Goal: Register for event/course

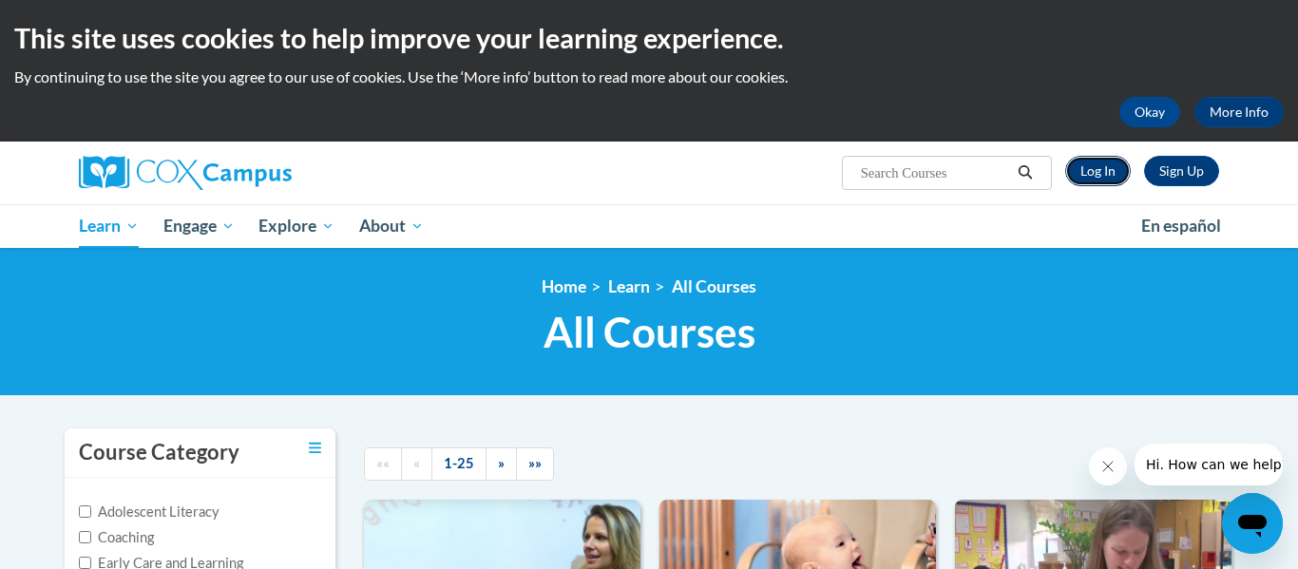
click at [1115, 170] on link "Log In" at bounding box center [1098, 171] width 66 height 30
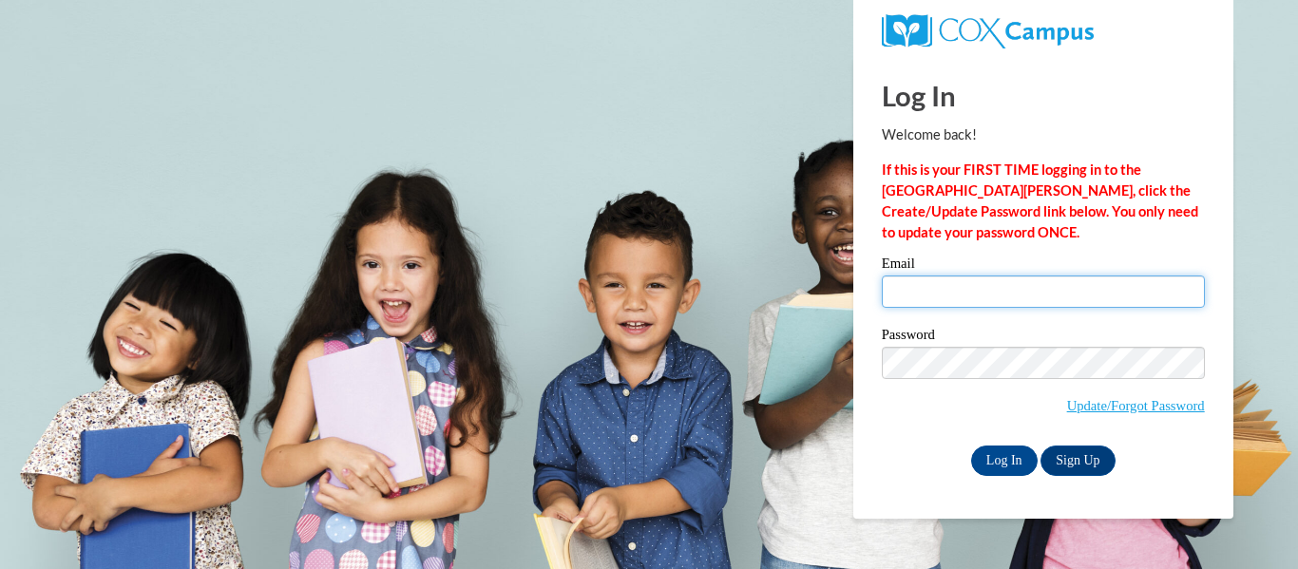
click at [950, 293] on input "Email" at bounding box center [1043, 292] width 323 height 32
type input "tkisel21@yahoo.com"
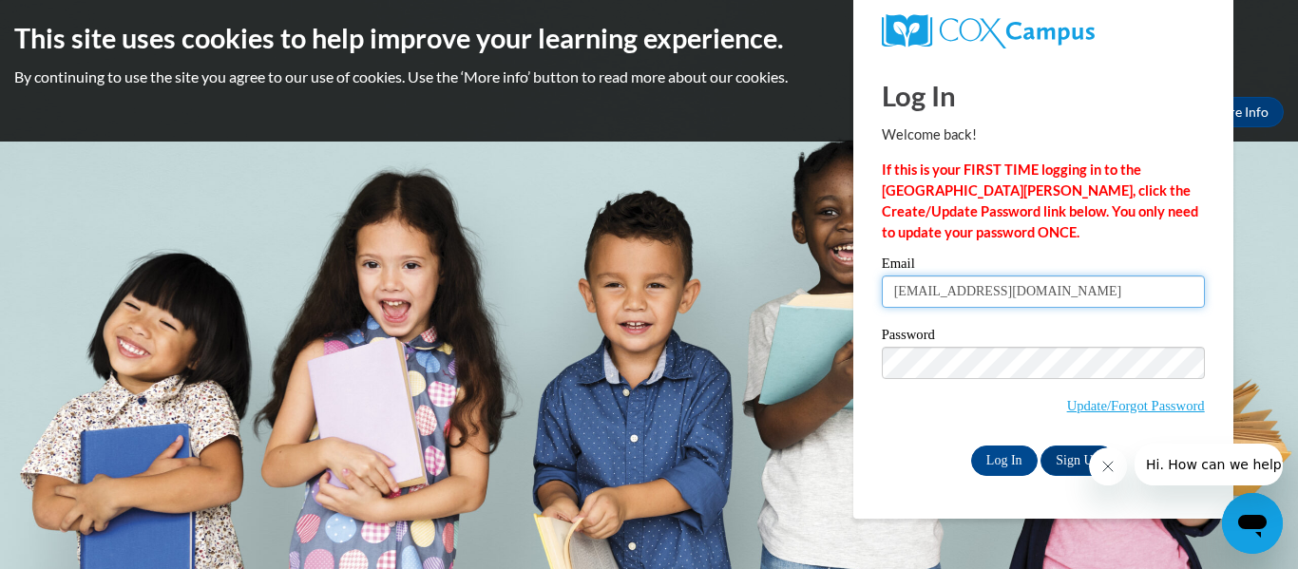
click at [1025, 295] on input "tkisel21@yahoo.com" at bounding box center [1043, 292] width 323 height 32
click at [1064, 468] on link "Sign Up" at bounding box center [1078, 461] width 74 height 30
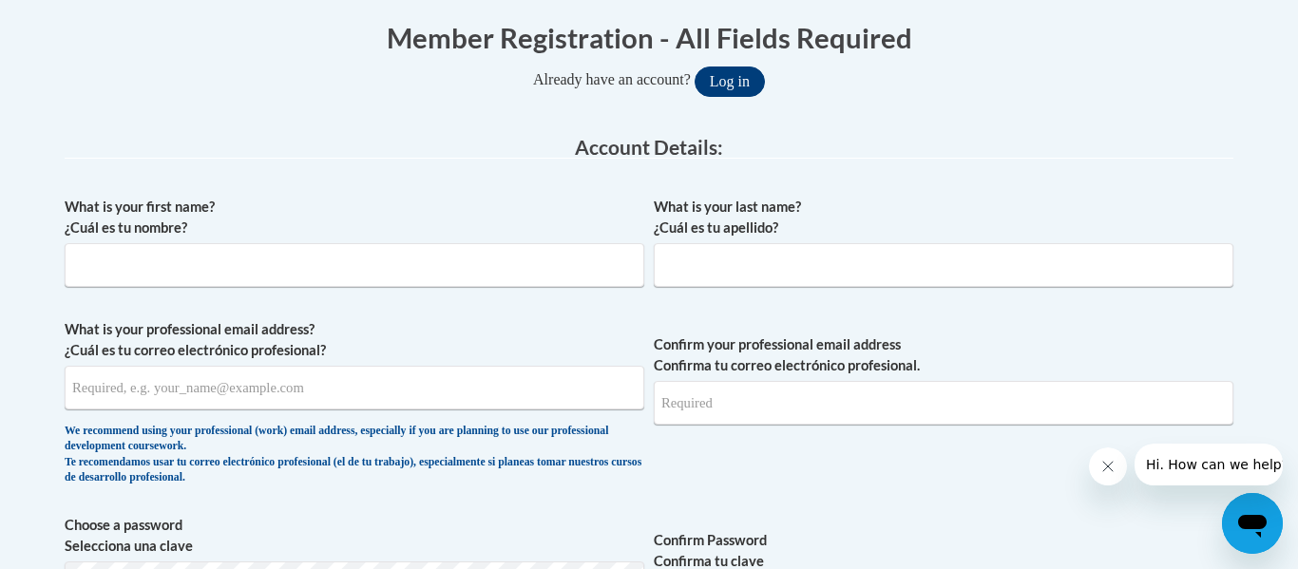
scroll to position [418, 0]
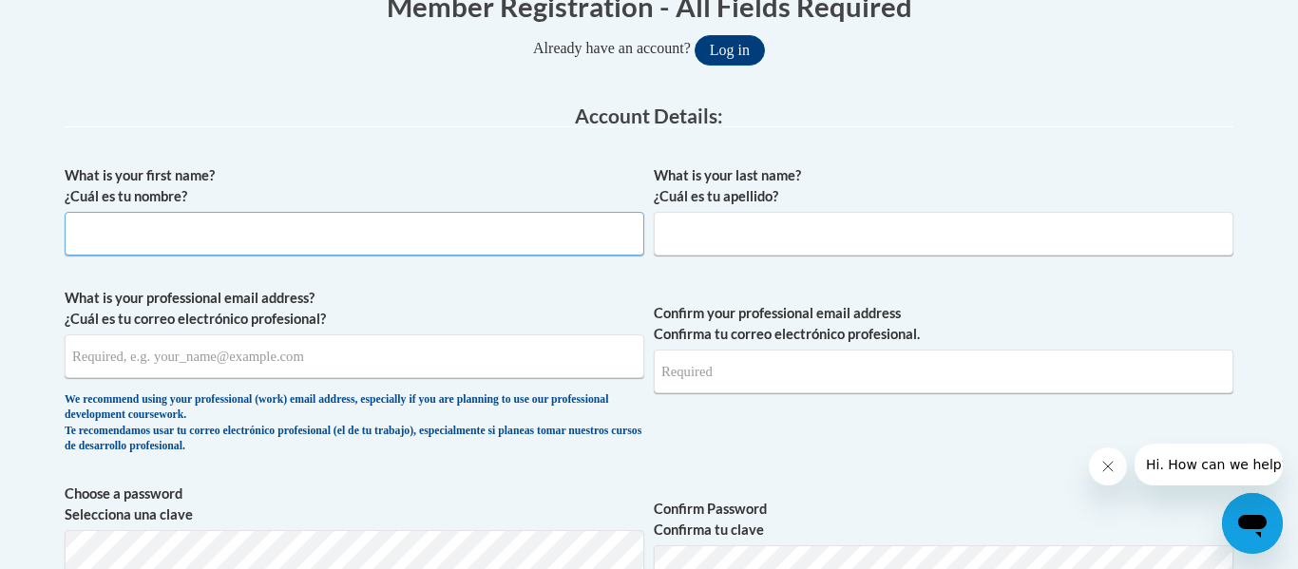
click at [351, 220] on input "What is your first name? ¿Cuál es tu nombre?" at bounding box center [355, 234] width 580 height 44
type input "[PERSON_NAME]"
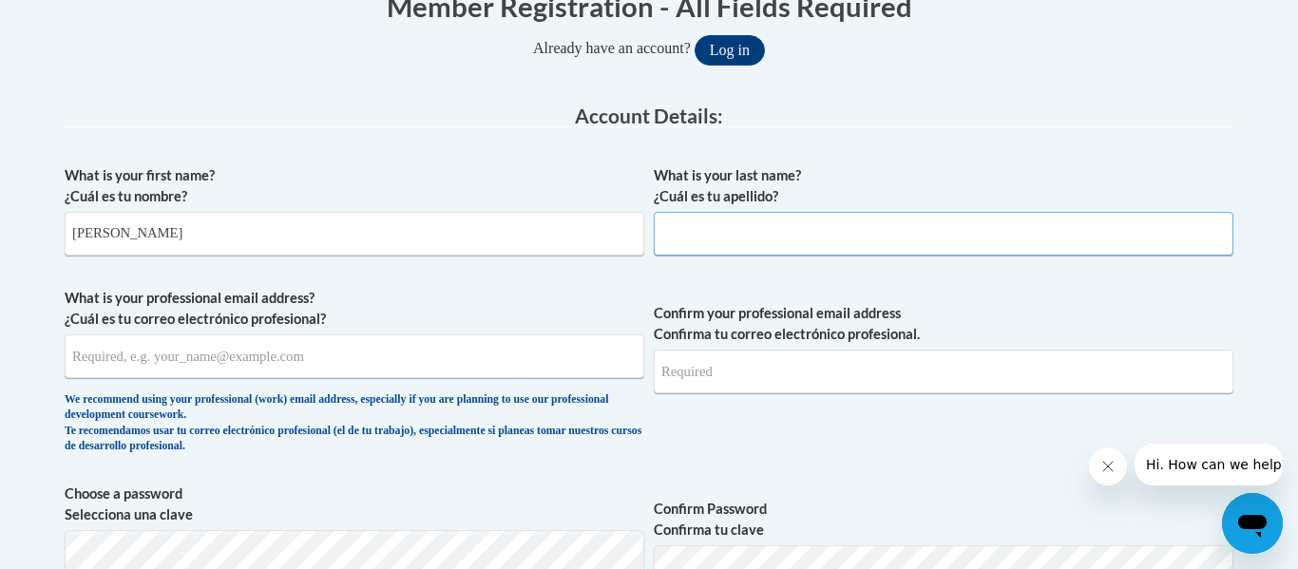
type input "[PERSON_NAME]"
click at [416, 382] on span "What is your professional email address? ¿Cuál es tu correo electrónico profesi…" at bounding box center [355, 376] width 580 height 176
click at [414, 373] on input "What is your professional email address? ¿Cuál es tu correo electrónico profesi…" at bounding box center [355, 357] width 580 height 44
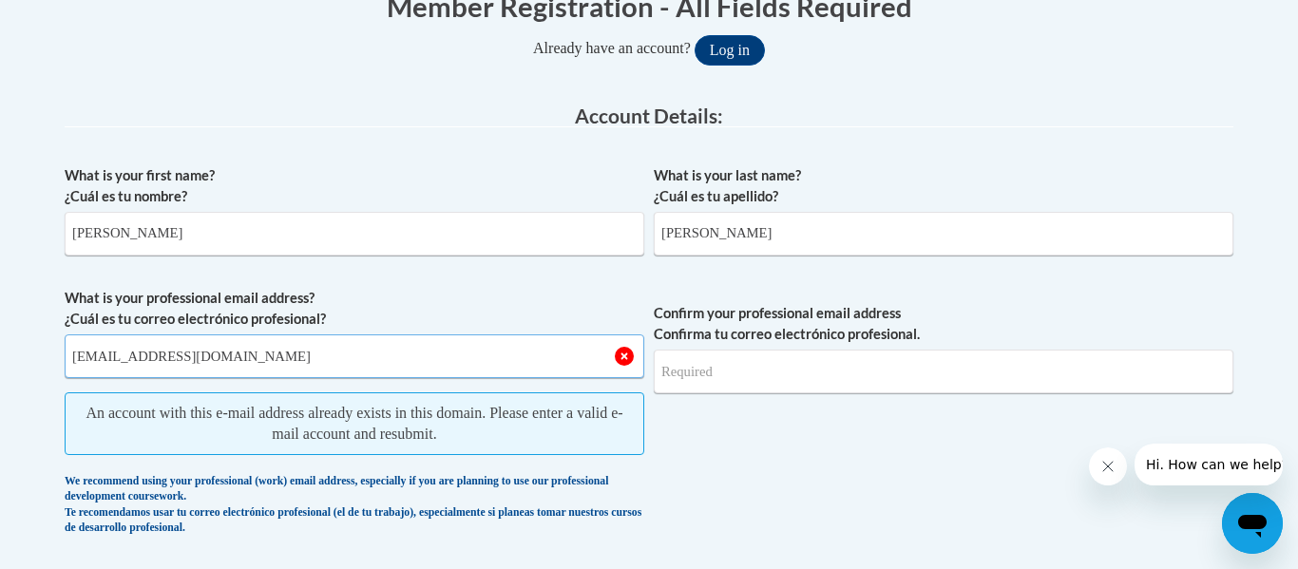
type input "[EMAIL_ADDRESS][DOMAIN_NAME]"
click at [672, 381] on input "Confirm your professional email address Confirma tu correo electrónico profesio…" at bounding box center [944, 372] width 580 height 44
type input "tstrickler@lccaa.net"
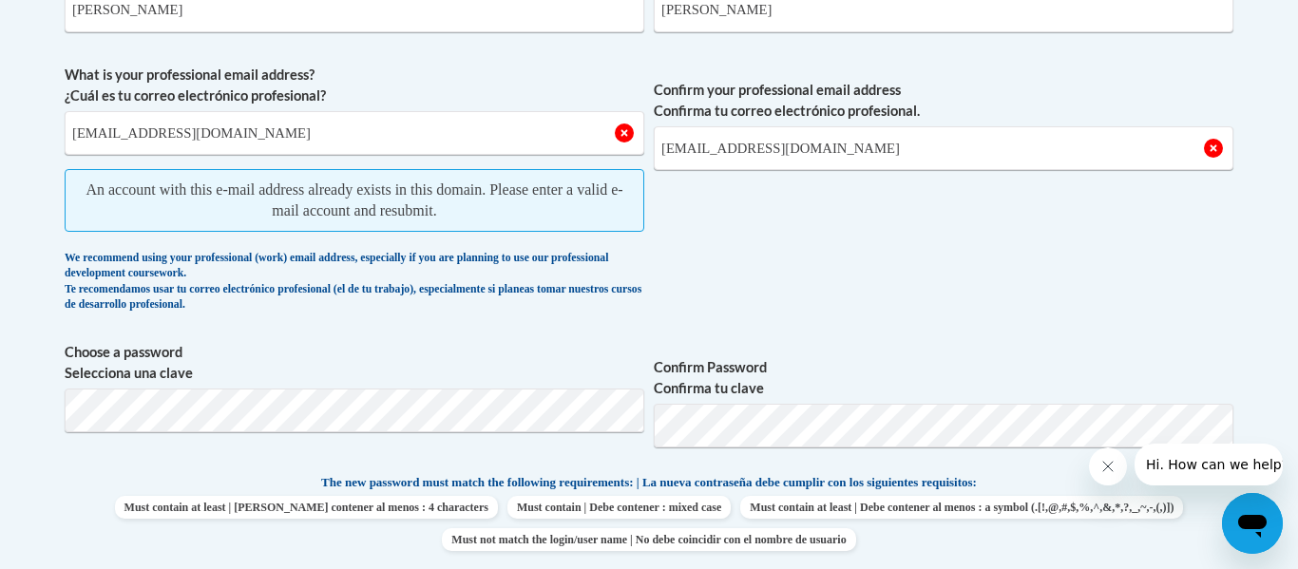
scroll to position [646, 0]
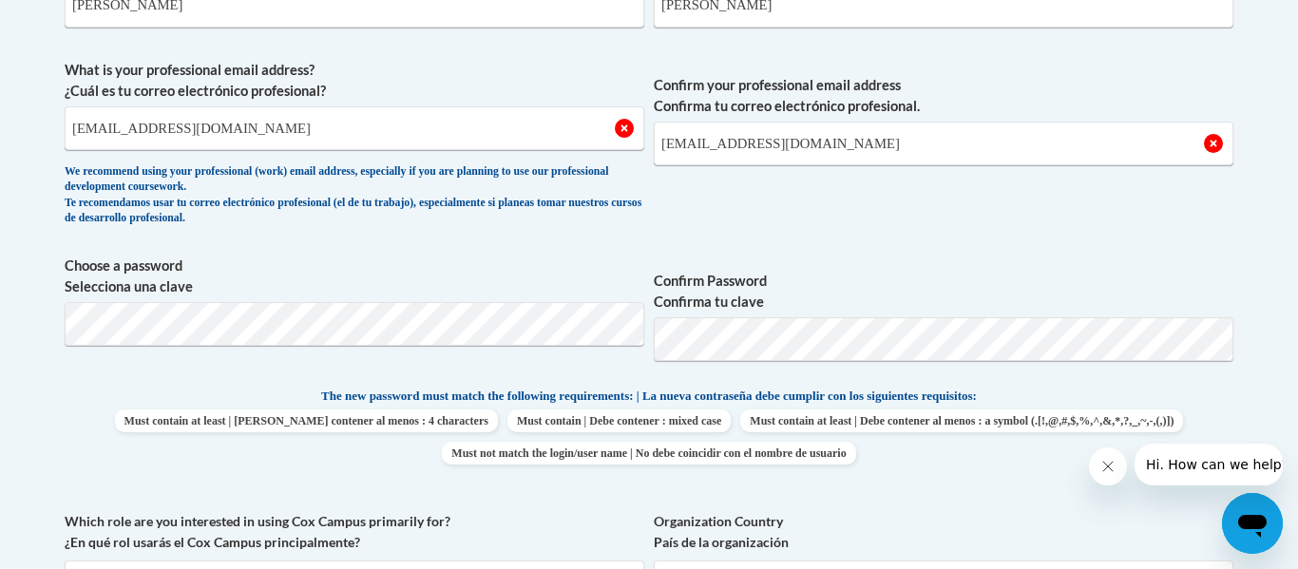
click at [498, 423] on span "Must contain at least | Debe contener al menos : 4 characters" at bounding box center [306, 421] width 383 height 23
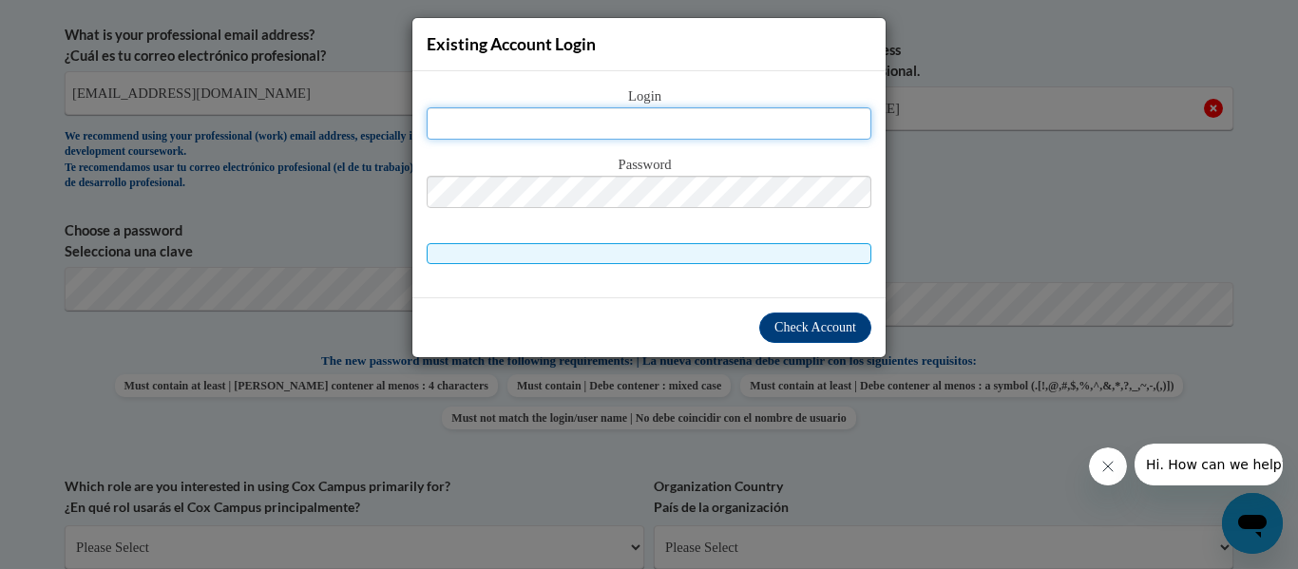
click at [659, 119] on input "text" at bounding box center [649, 123] width 445 height 32
type input "tstrickler@lccaa.net"
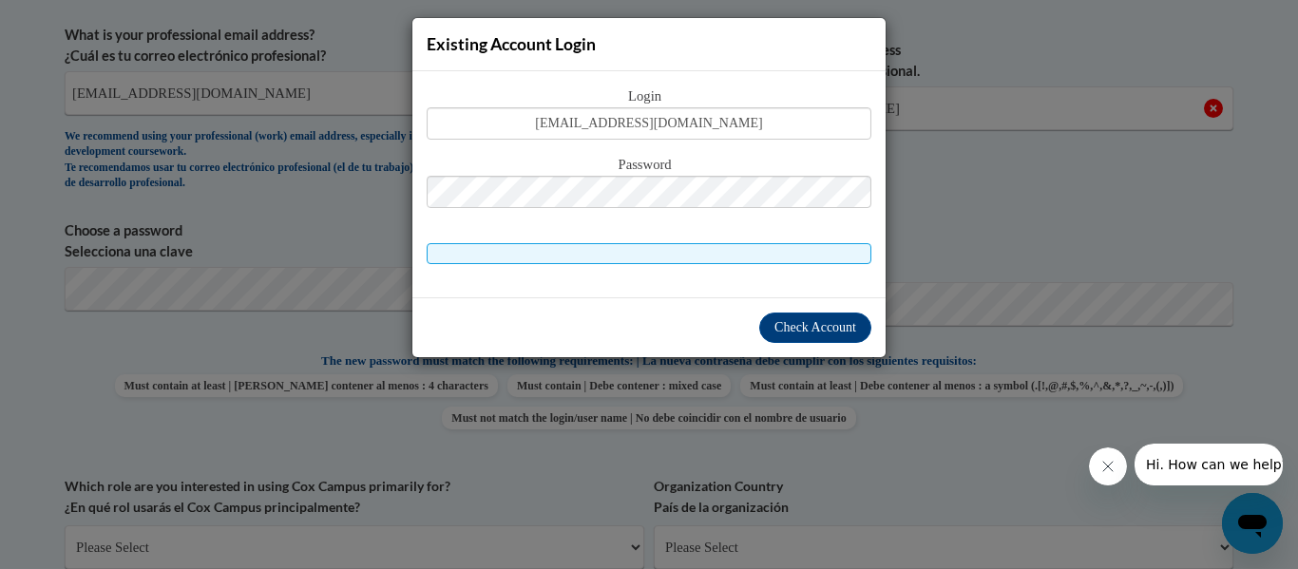
click at [672, 255] on span at bounding box center [649, 253] width 445 height 21
click at [803, 331] on span "Check Account" at bounding box center [816, 327] width 82 height 14
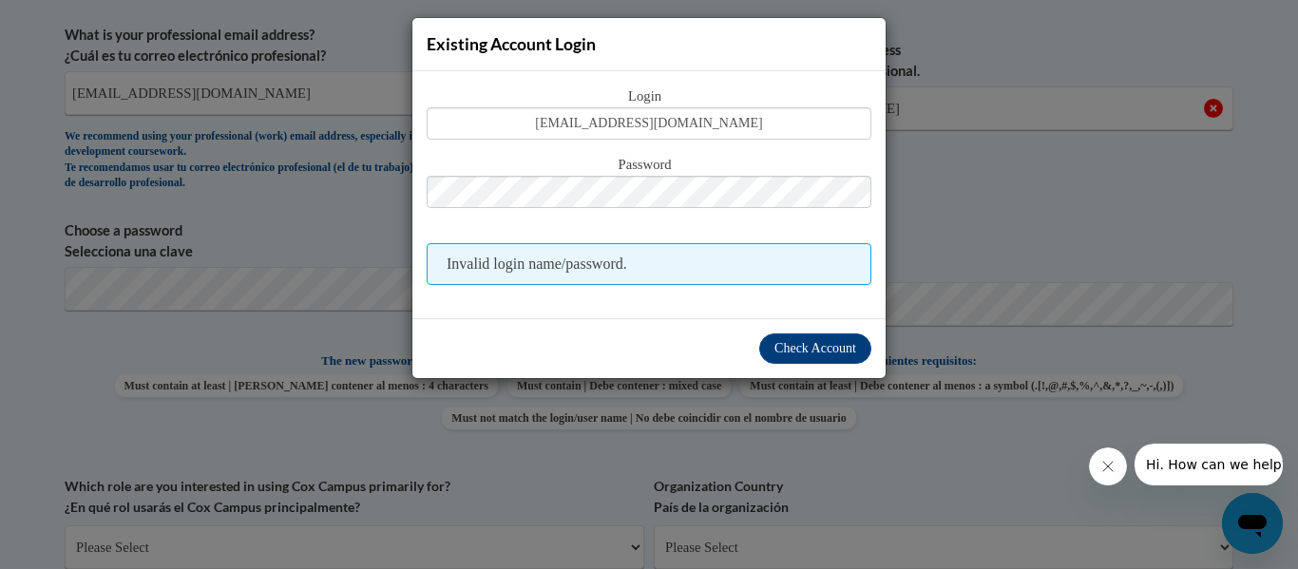
click at [933, 137] on div "Existing Account Login Login tstrickler@lccaa.net Password Invalid login name/p…" at bounding box center [649, 284] width 1298 height 569
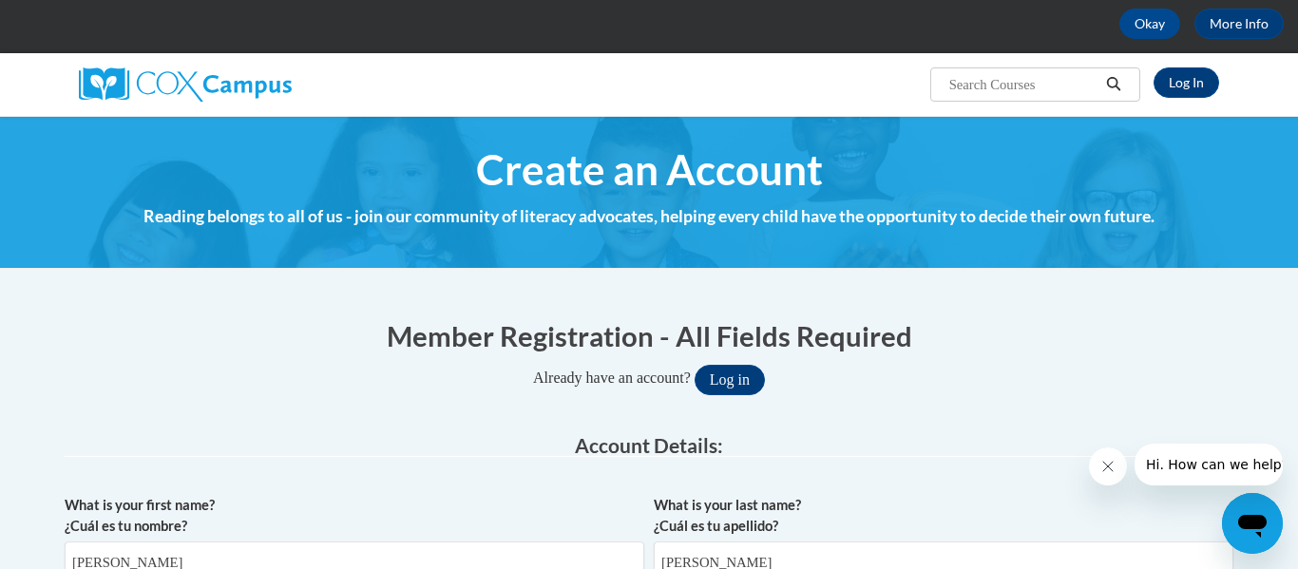
scroll to position [35, 0]
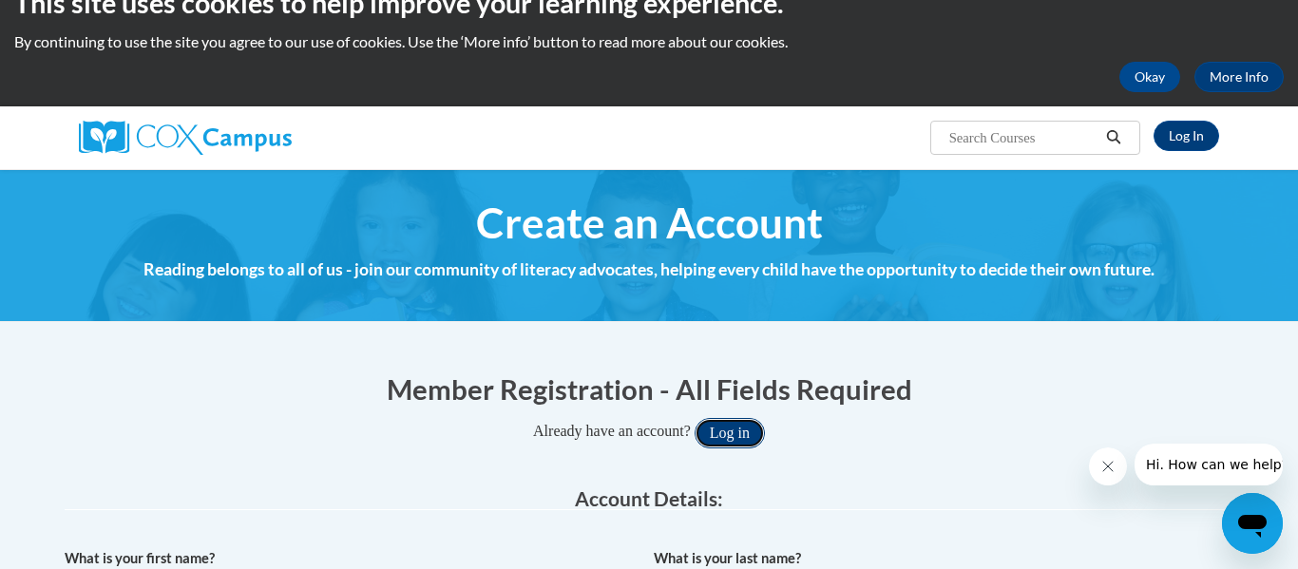
click at [736, 427] on button "Log in" at bounding box center [730, 433] width 70 height 30
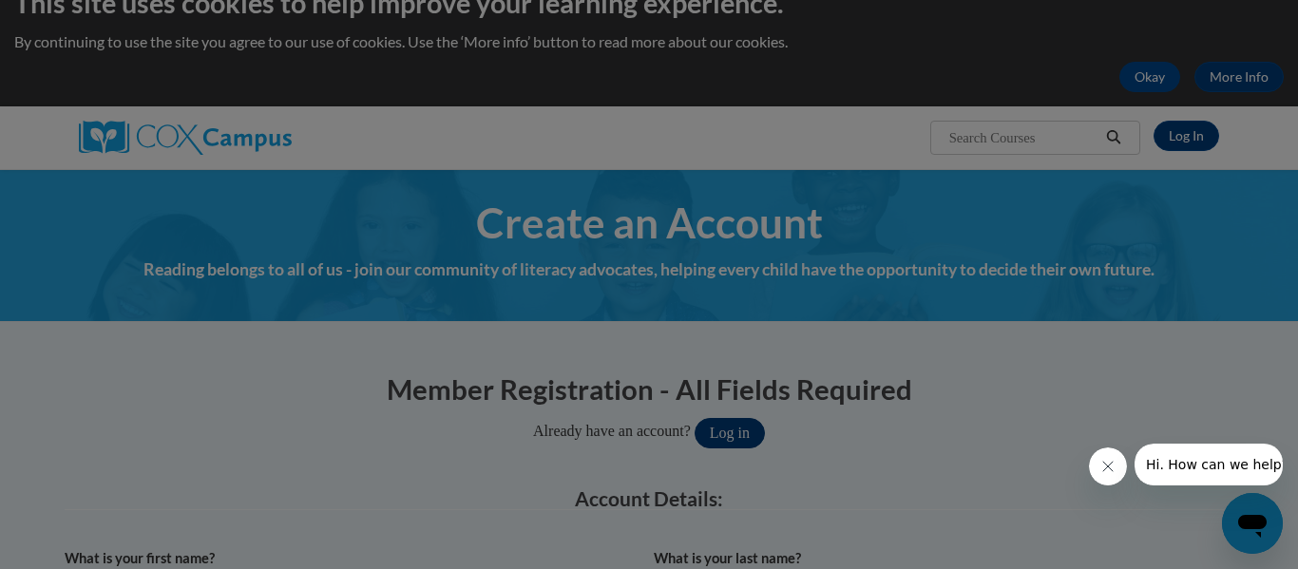
scroll to position [681, 0]
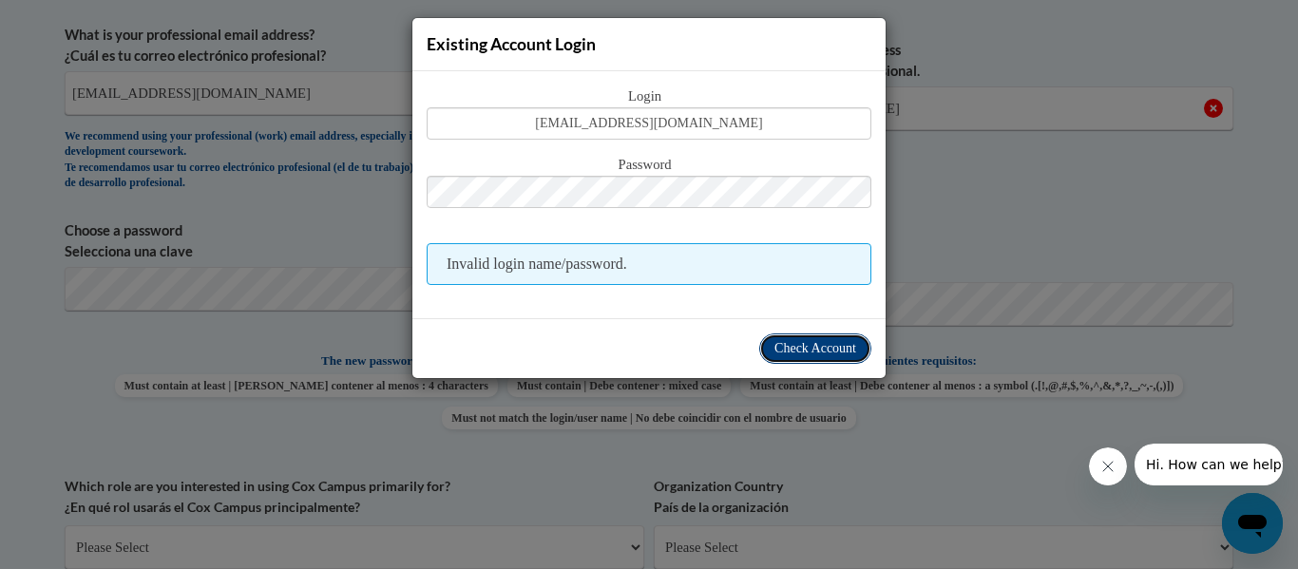
click at [775, 355] on span "Check Account" at bounding box center [816, 348] width 82 height 14
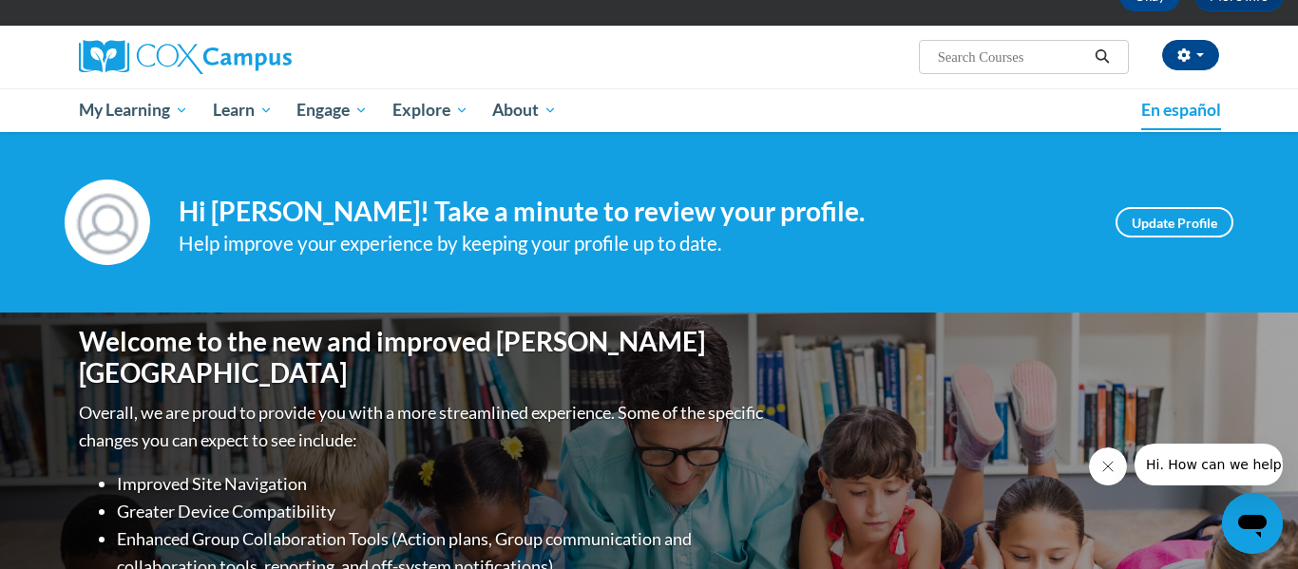
scroll to position [114, 0]
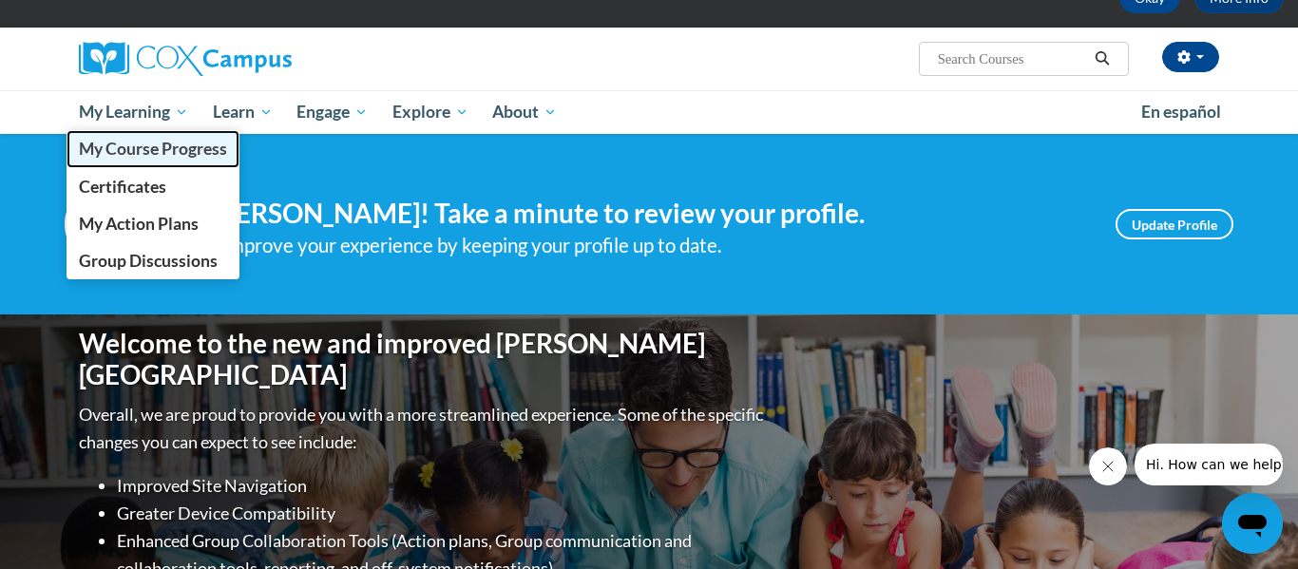
click at [144, 163] on link "My Course Progress" at bounding box center [153, 148] width 173 height 37
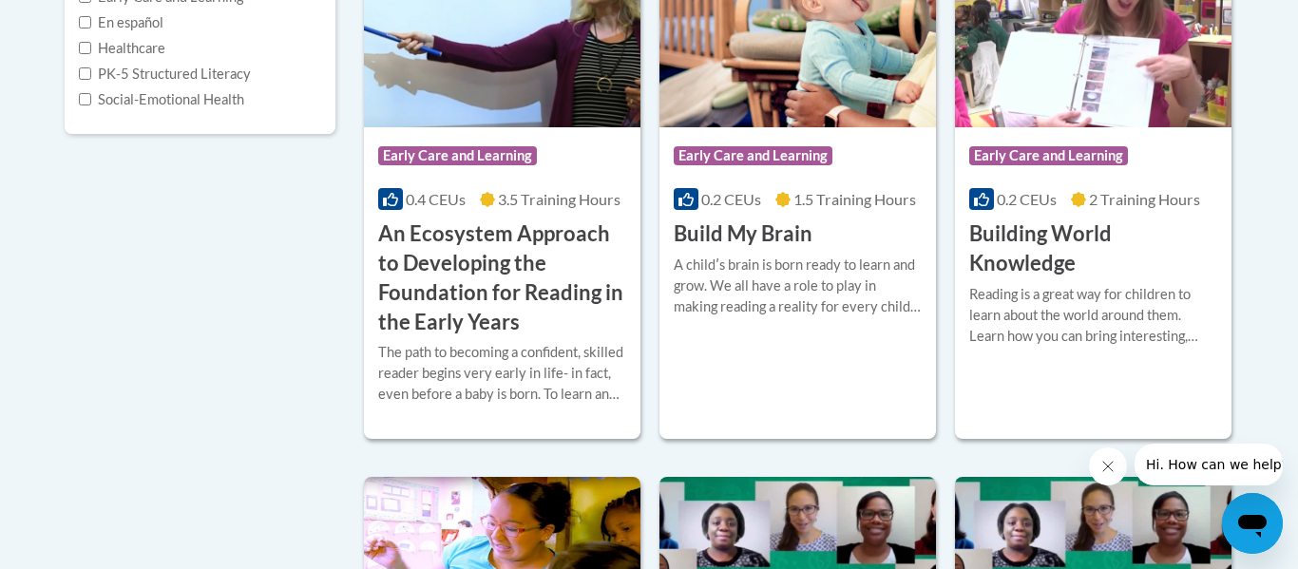
scroll to position [608, 0]
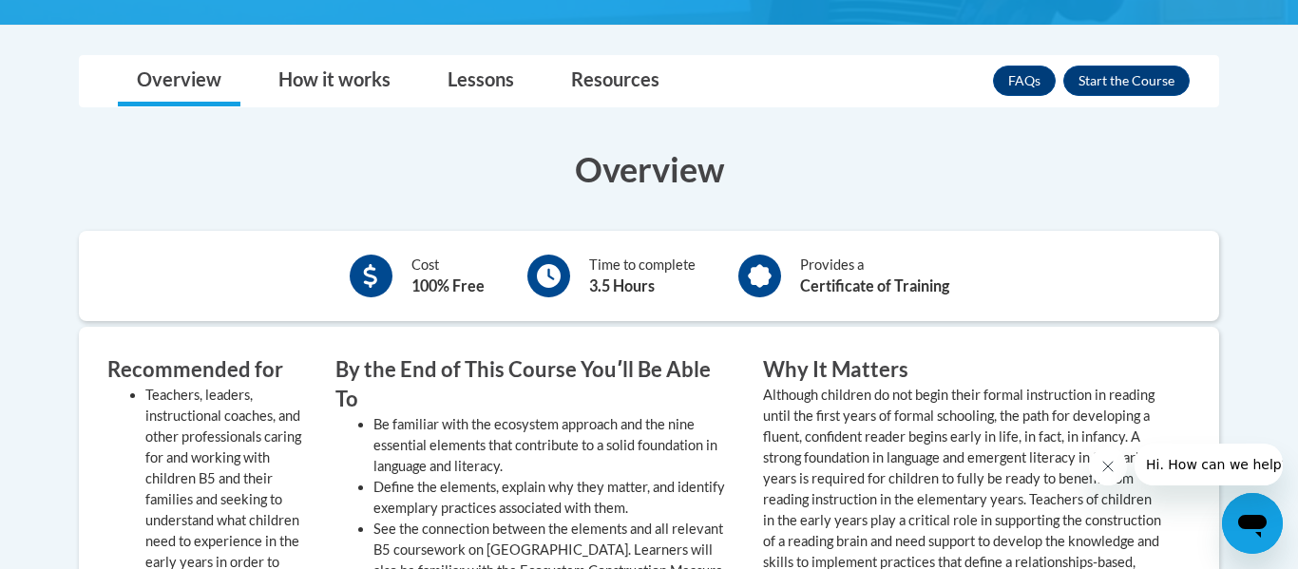
scroll to position [722, 0]
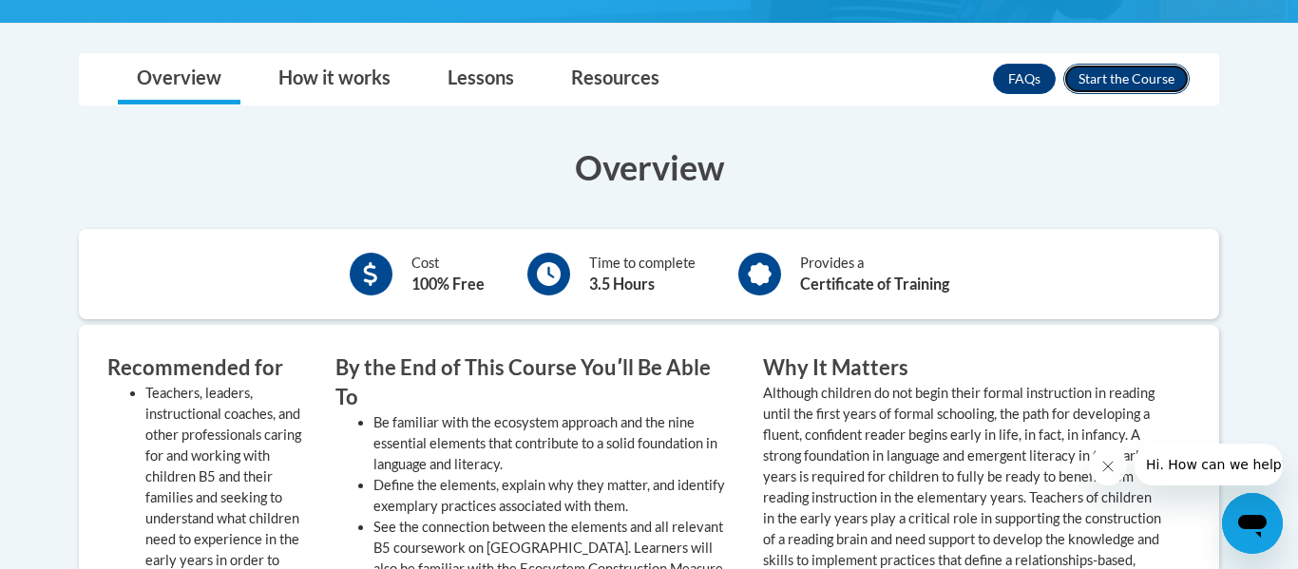
click at [1095, 78] on button "Enroll" at bounding box center [1127, 79] width 126 height 30
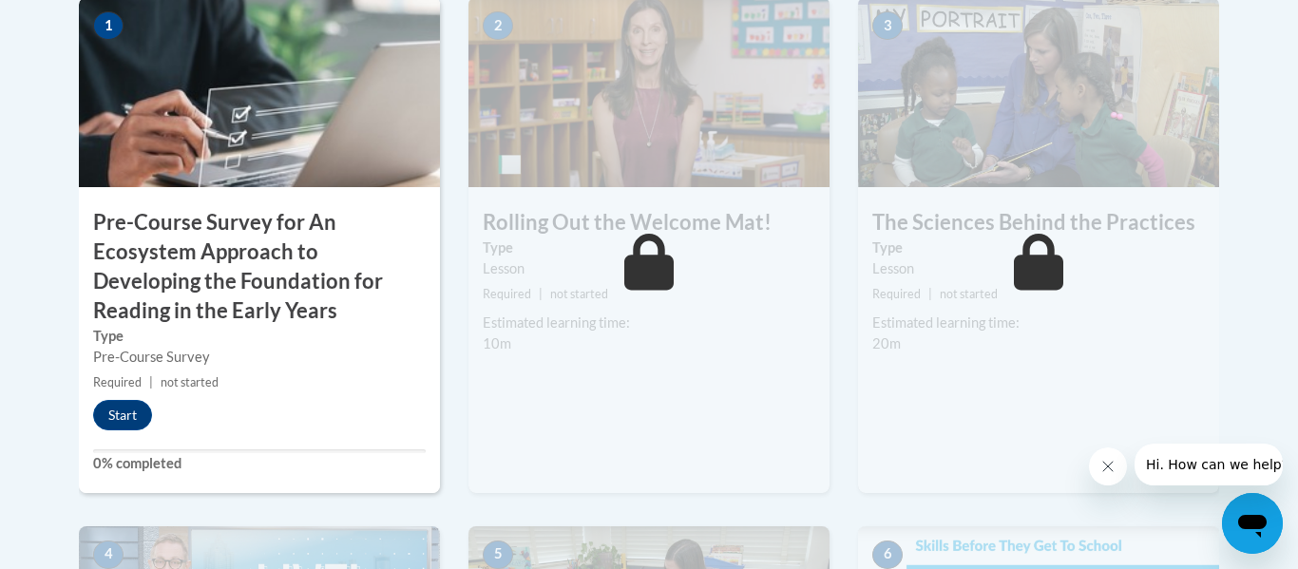
scroll to position [722, 0]
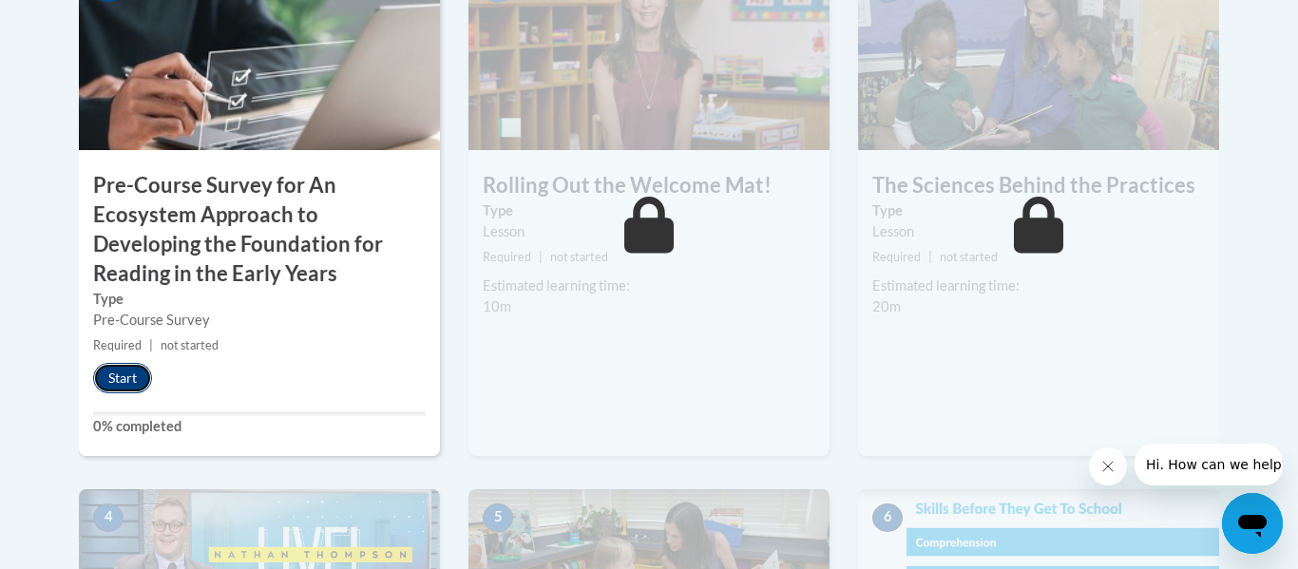
click at [124, 373] on button "Start" at bounding box center [122, 378] width 59 height 30
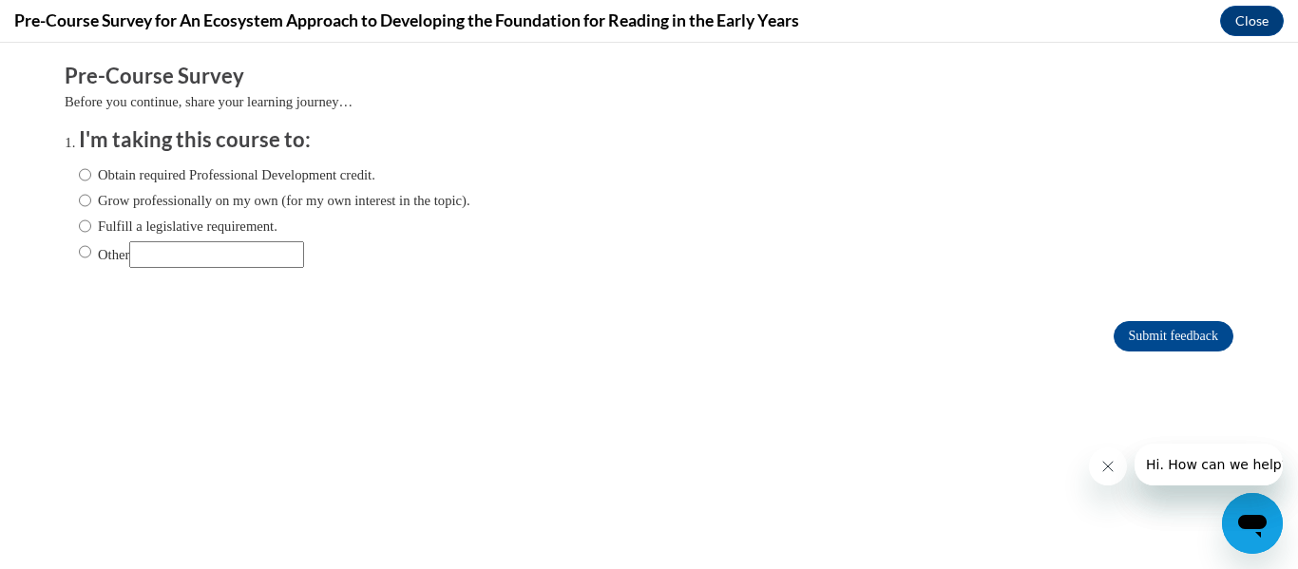
scroll to position [0, 0]
click at [85, 173] on input "Obtain required Professional Development credit." at bounding box center [85, 174] width 12 height 21
radio input "true"
click at [1122, 334] on input "Submit feedback" at bounding box center [1174, 336] width 120 height 30
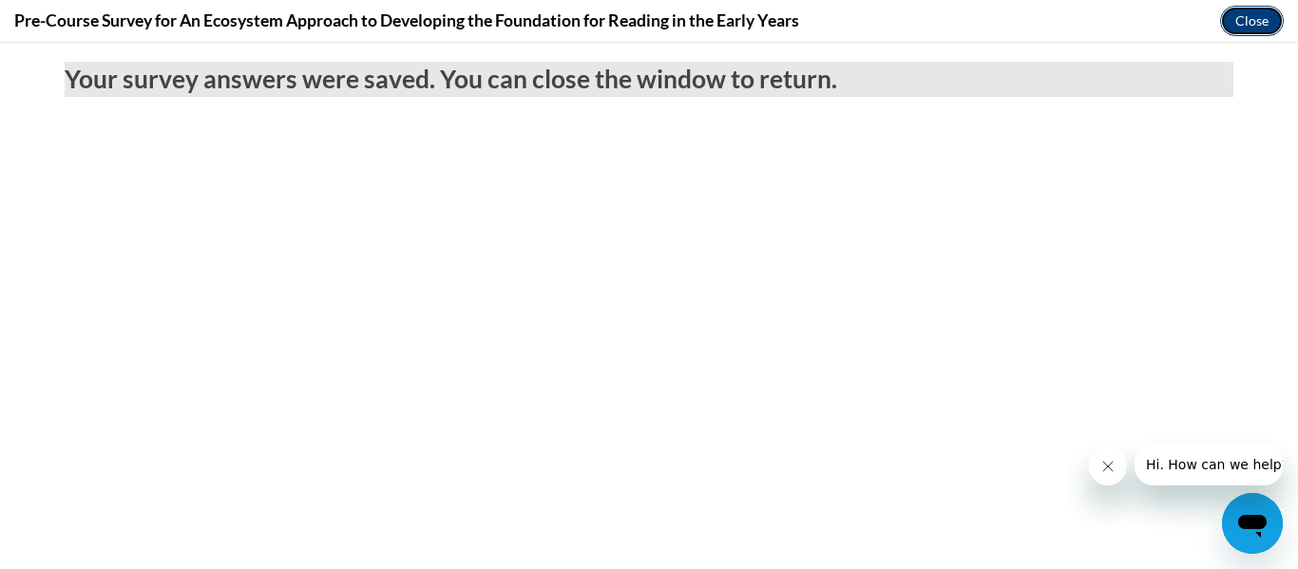
click at [1247, 28] on button "Close" at bounding box center [1252, 21] width 64 height 30
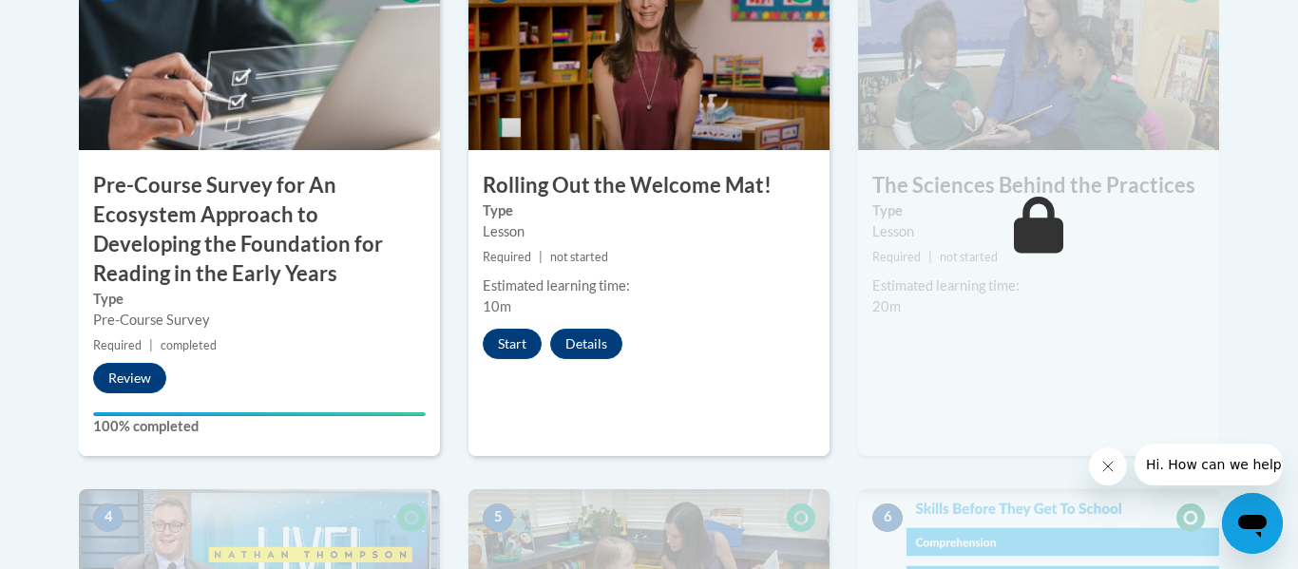
scroll to position [760, 0]
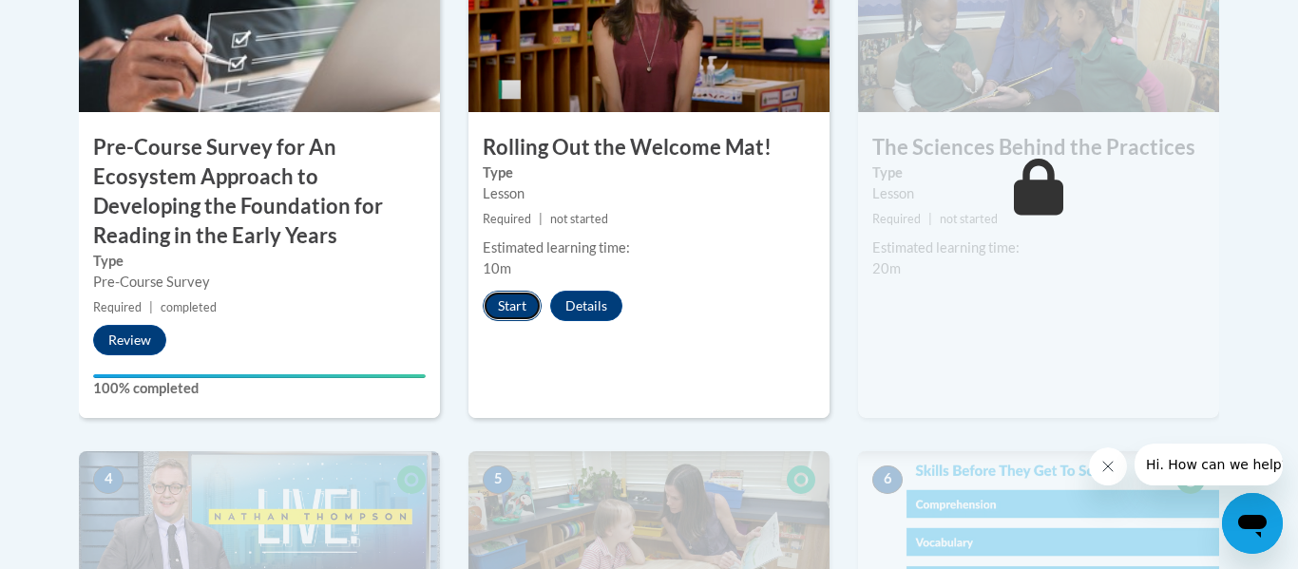
click at [515, 315] on button "Start" at bounding box center [512, 306] width 59 height 30
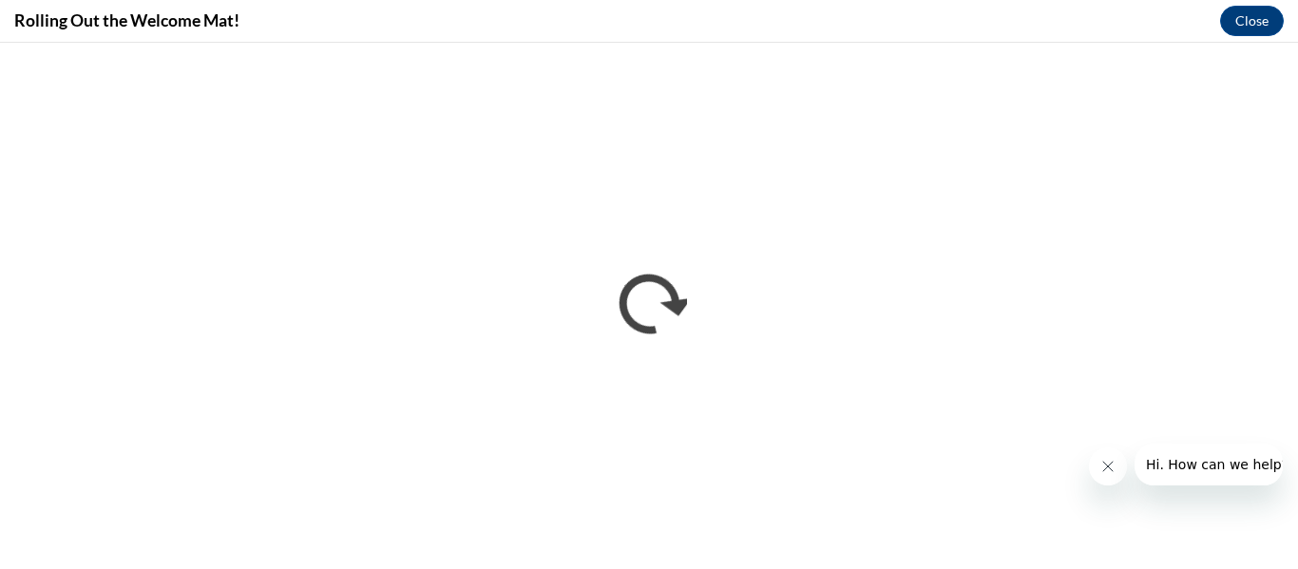
scroll to position [0, 0]
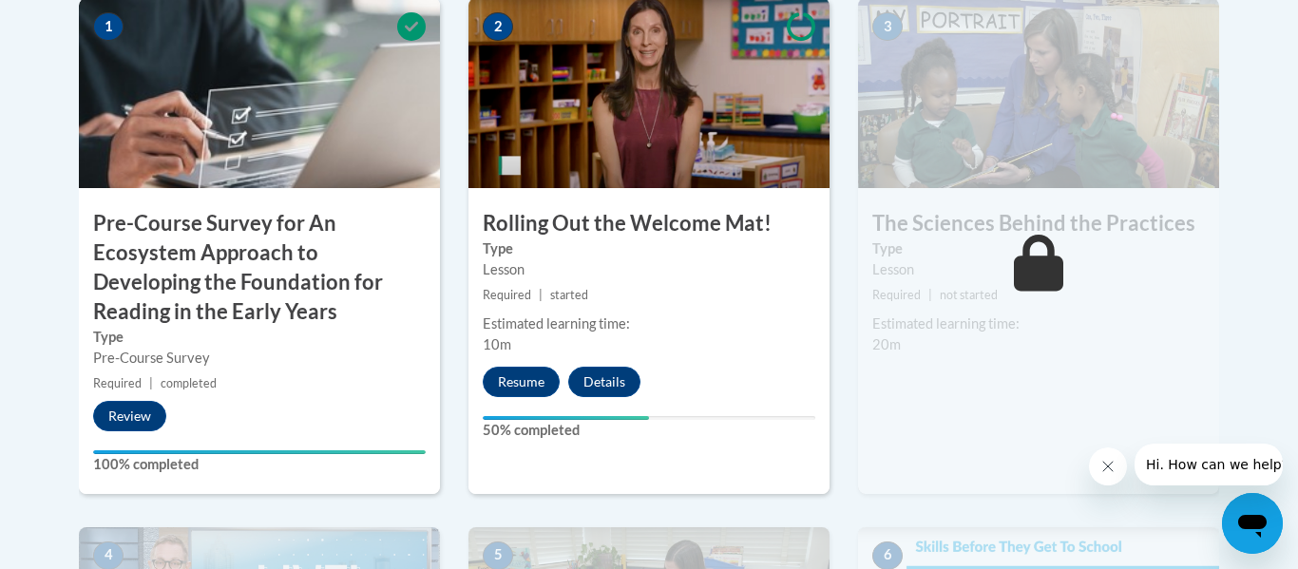
scroll to position [722, 0]
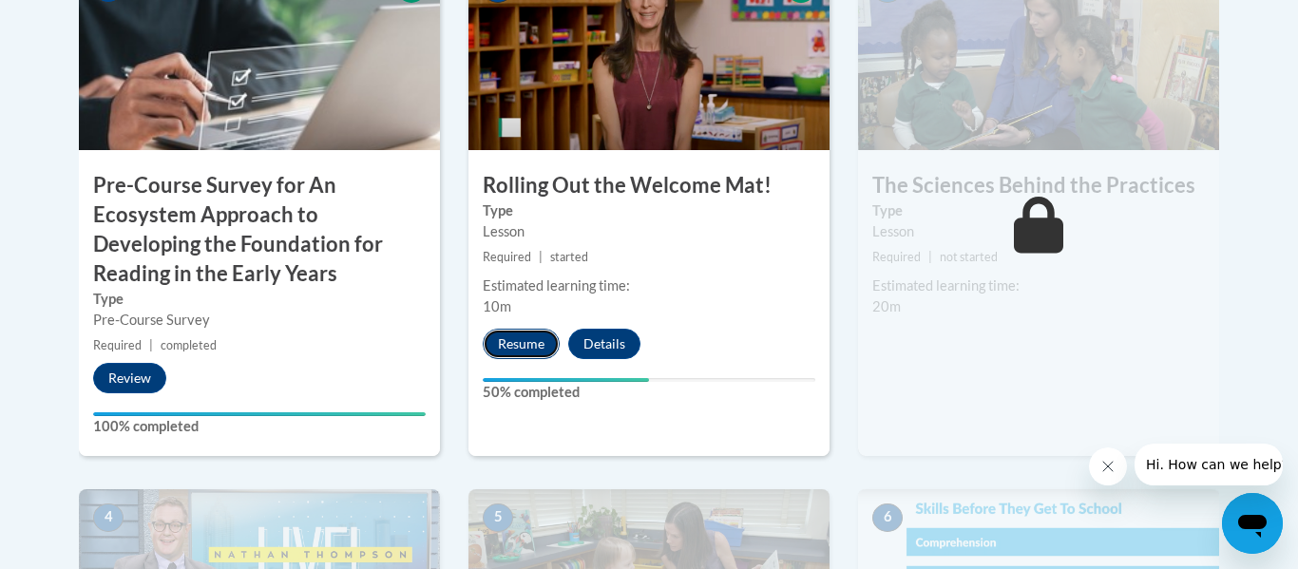
click at [507, 349] on button "Resume" at bounding box center [521, 344] width 77 height 30
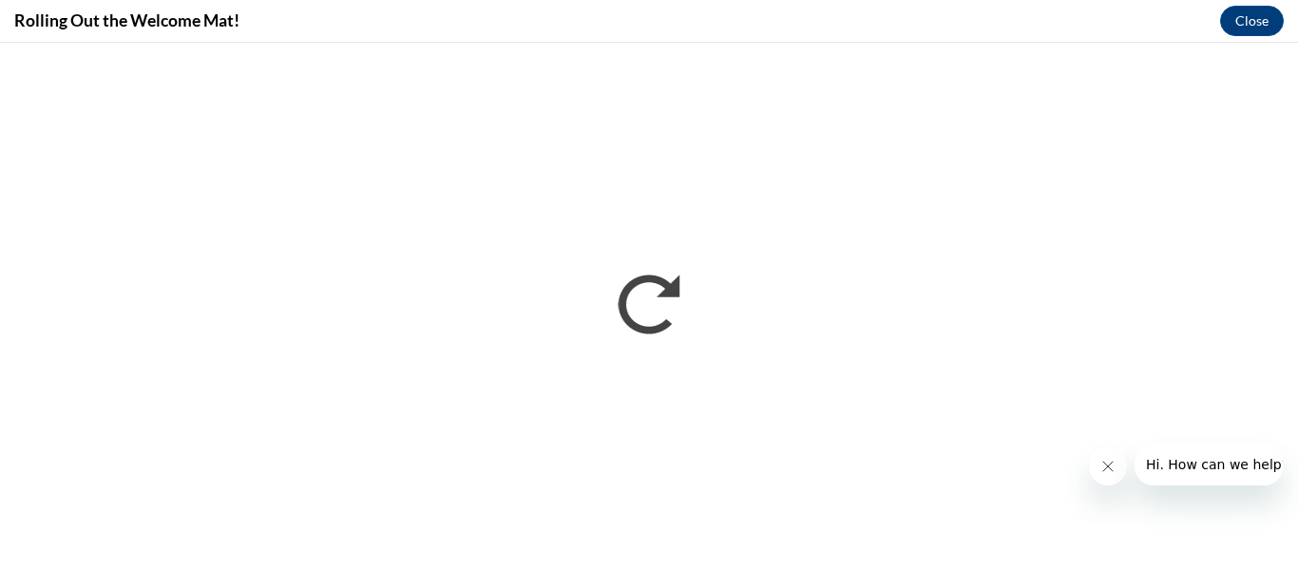
scroll to position [0, 0]
click at [1102, 470] on icon "Close message from company" at bounding box center [1108, 466] width 15 height 15
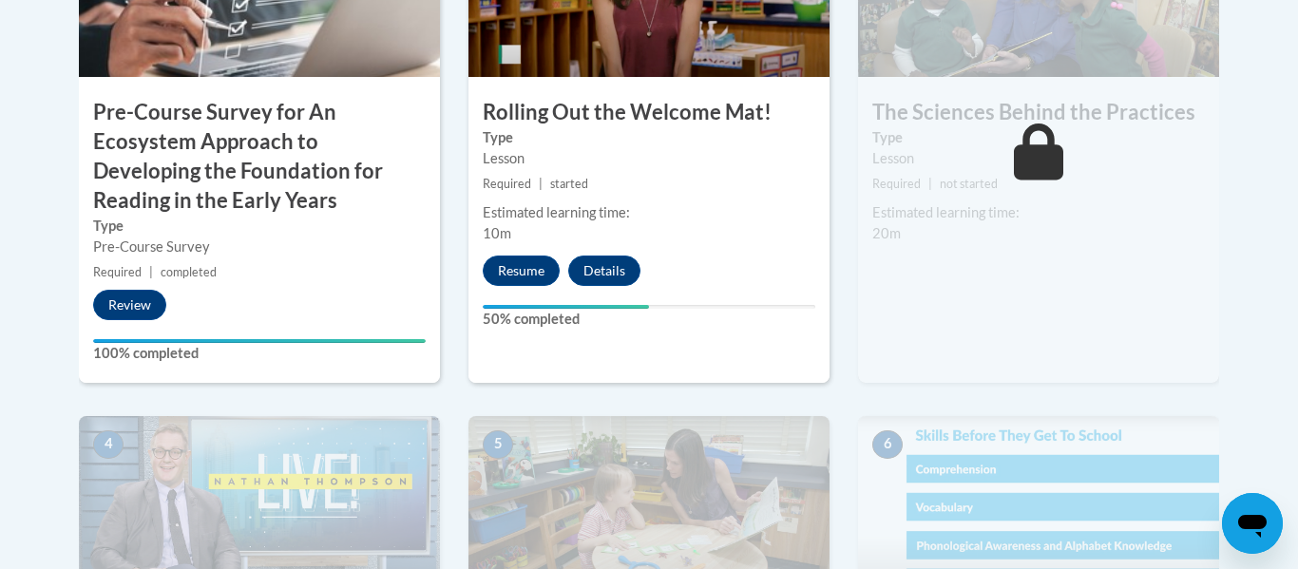
scroll to position [798, 0]
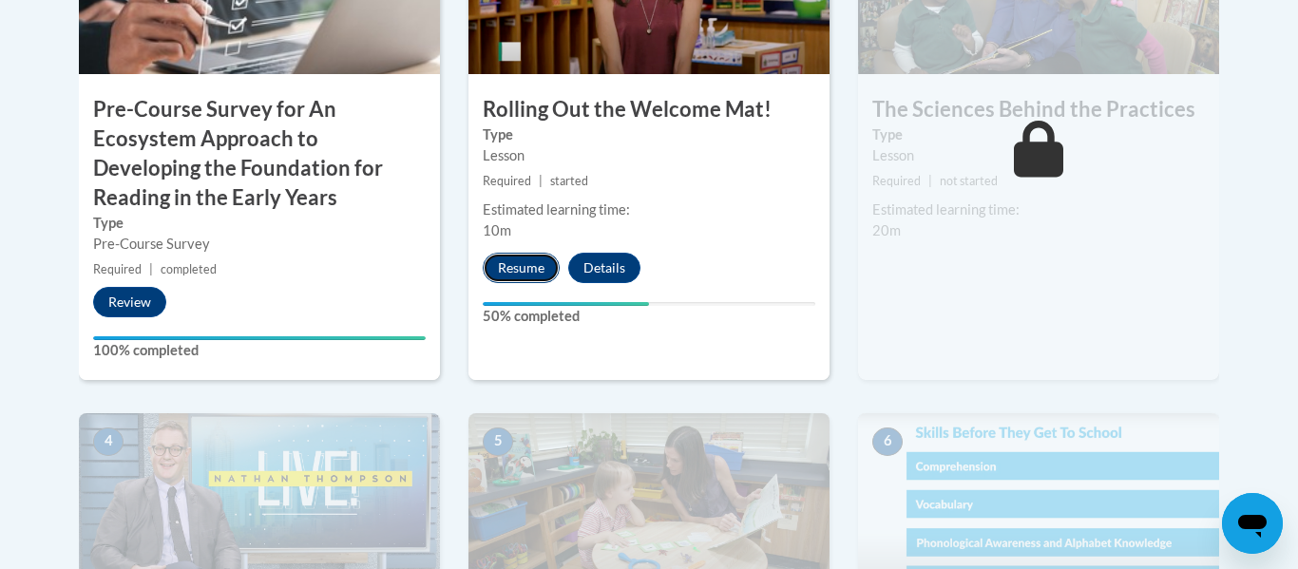
click at [515, 271] on button "Resume" at bounding box center [521, 268] width 77 height 30
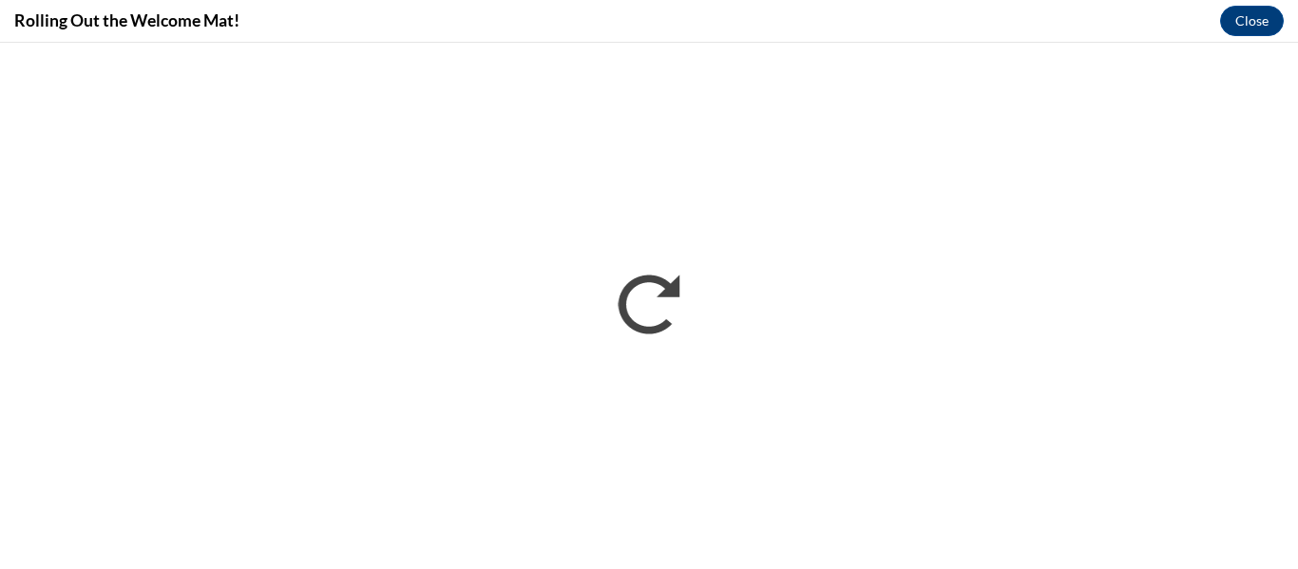
scroll to position [0, 0]
click at [1101, 25] on div "Rolling Out the Welcome Mat! Close" at bounding box center [649, 21] width 1298 height 43
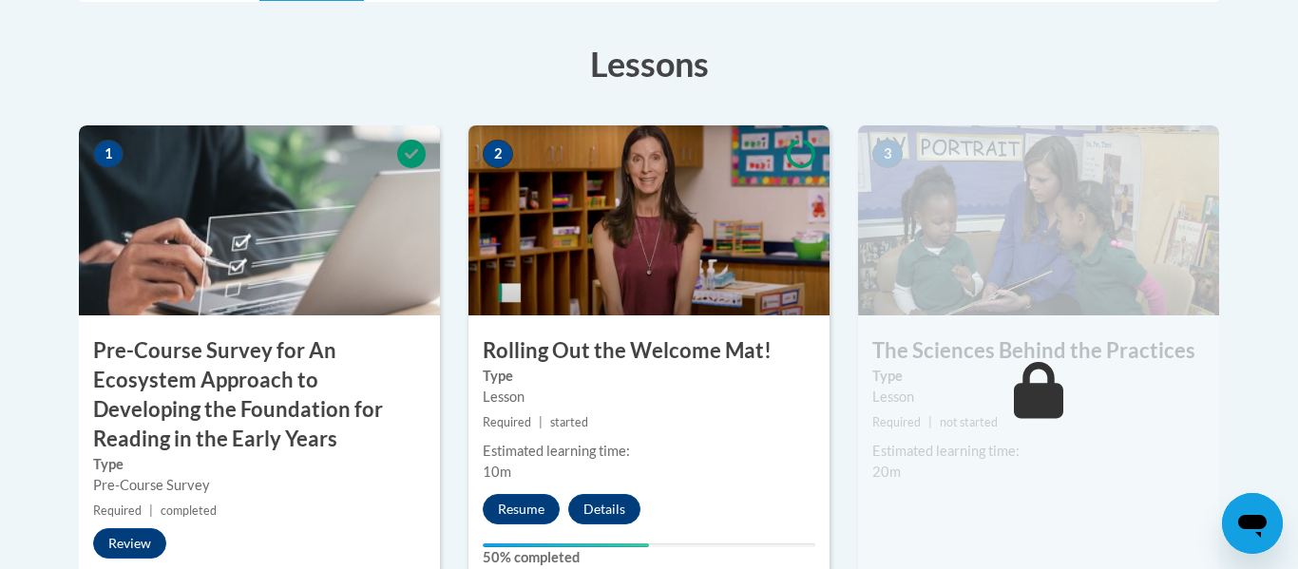
scroll to position [684, 0]
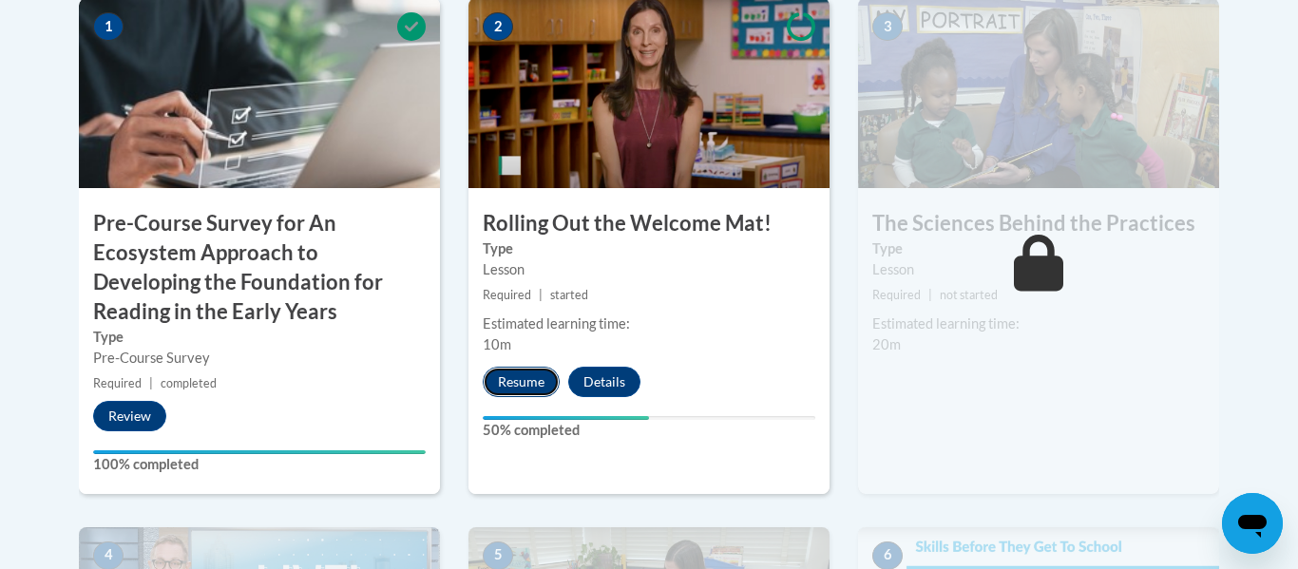
click at [546, 385] on button "Resume" at bounding box center [521, 382] width 77 height 30
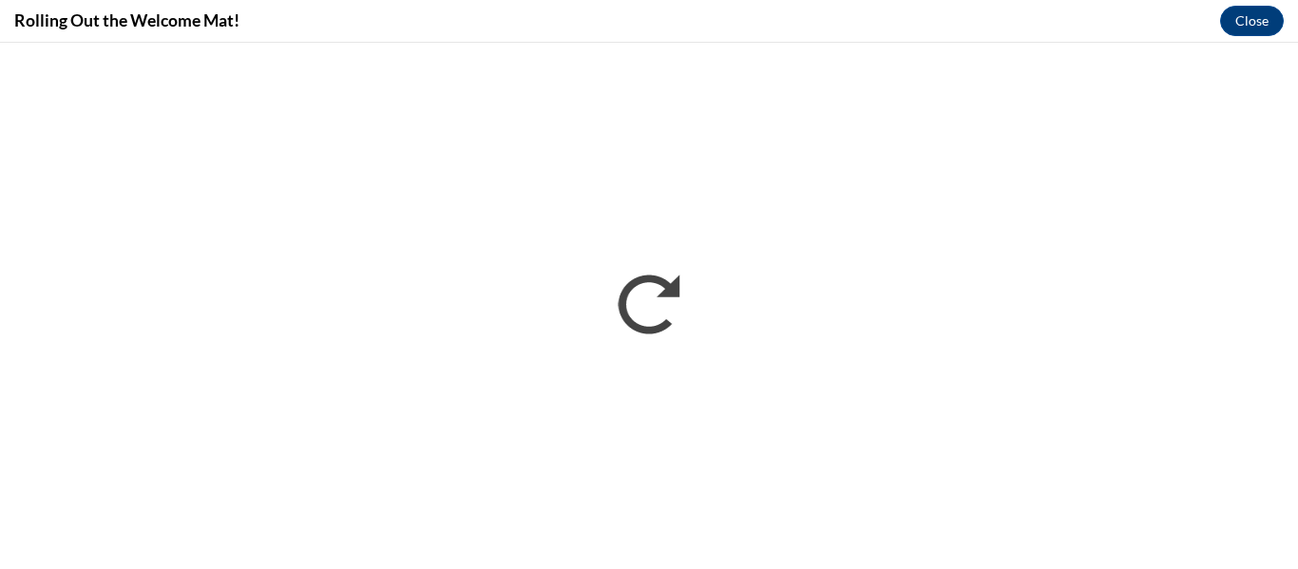
scroll to position [0, 0]
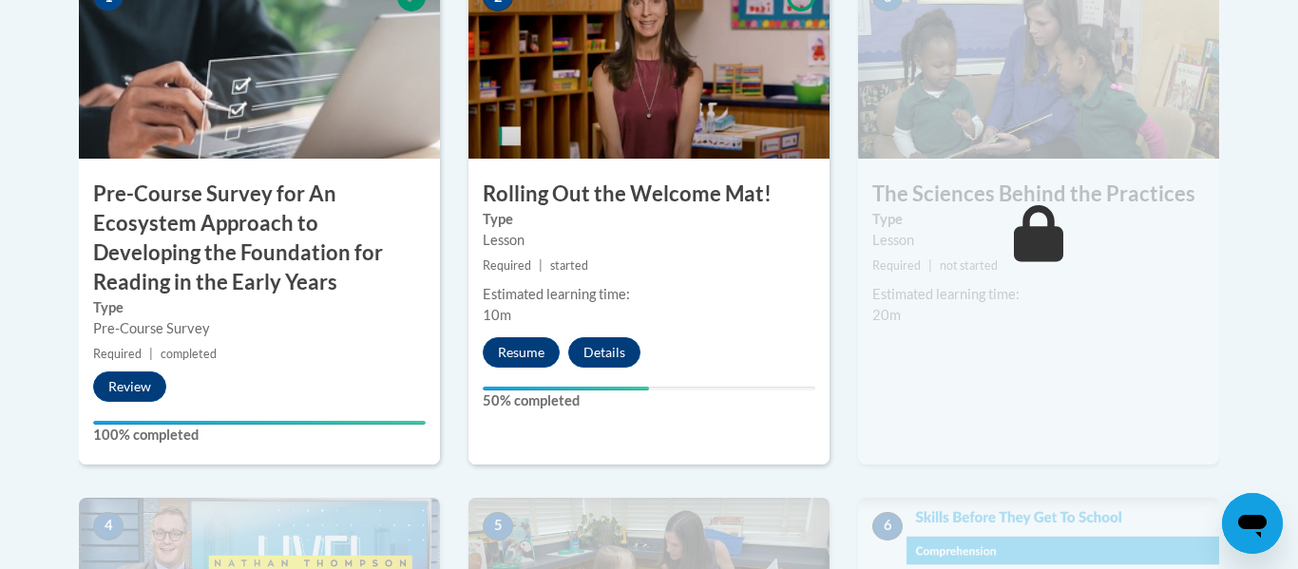
scroll to position [722, 0]
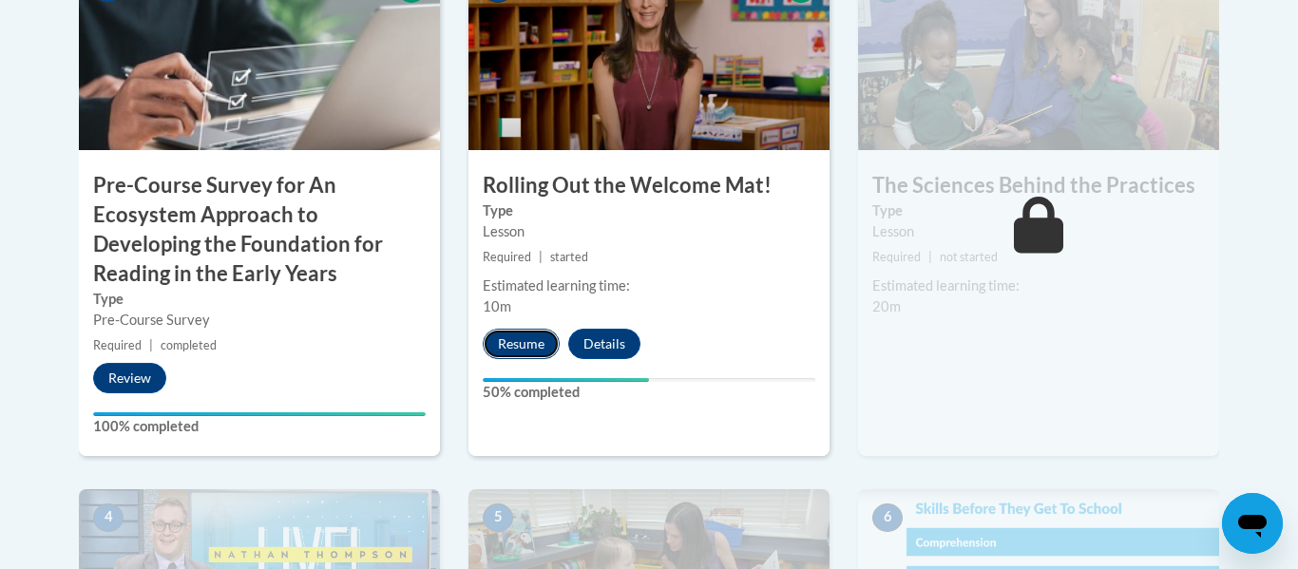
click at [530, 351] on button "Resume" at bounding box center [521, 344] width 77 height 30
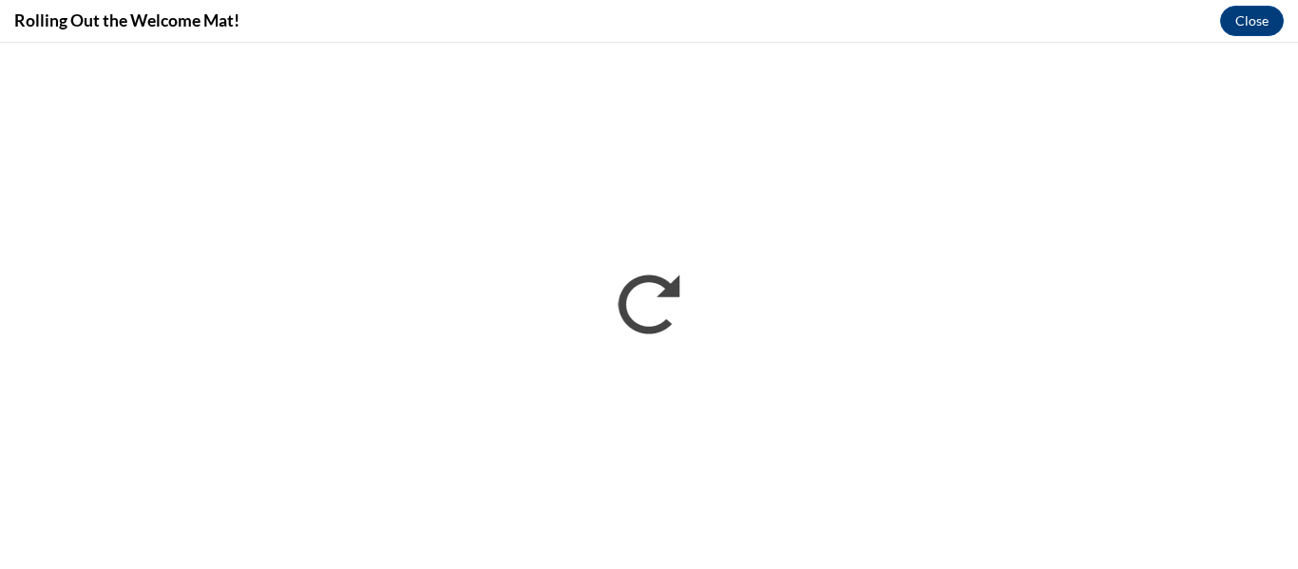
scroll to position [0, 0]
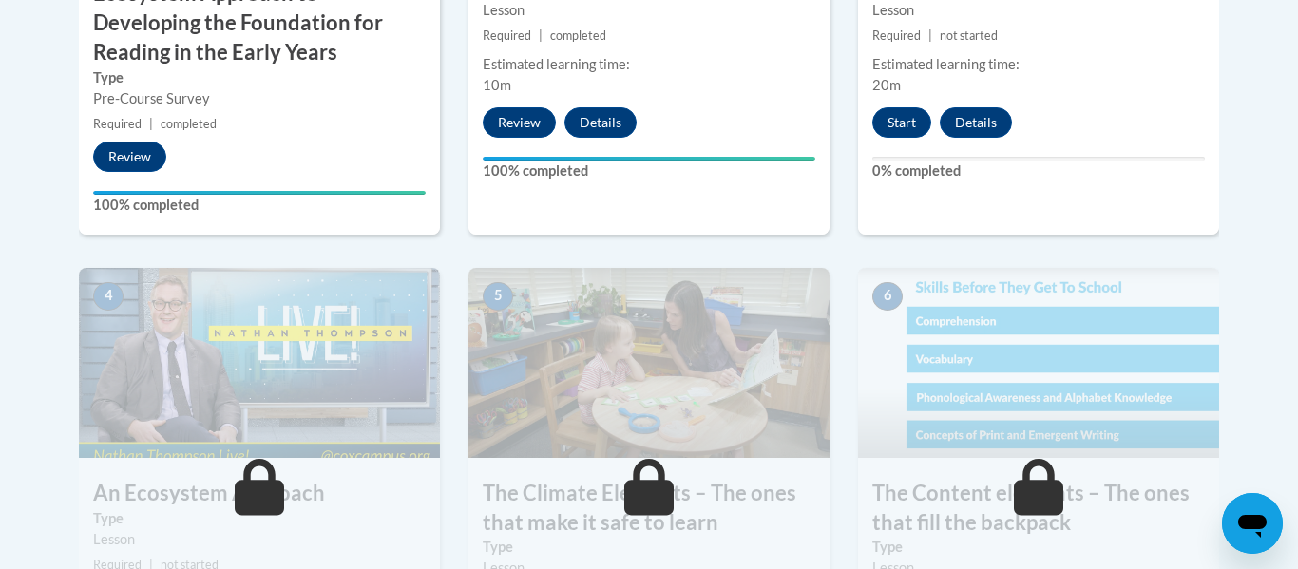
scroll to position [995, 0]
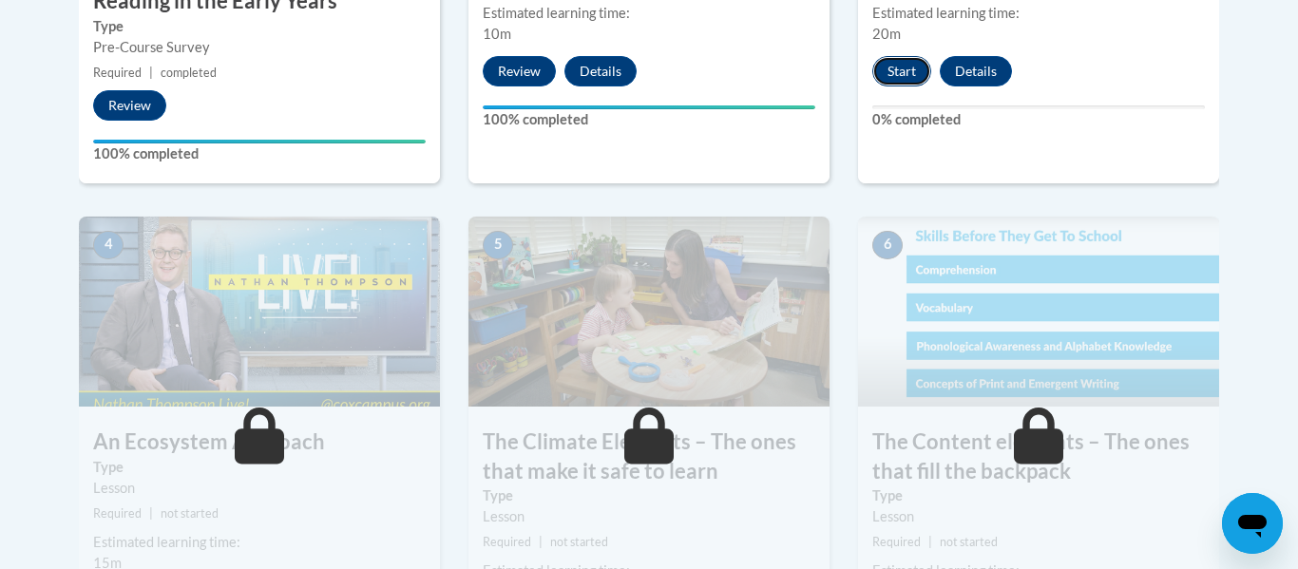
click at [908, 79] on button "Start" at bounding box center [901, 71] width 59 height 30
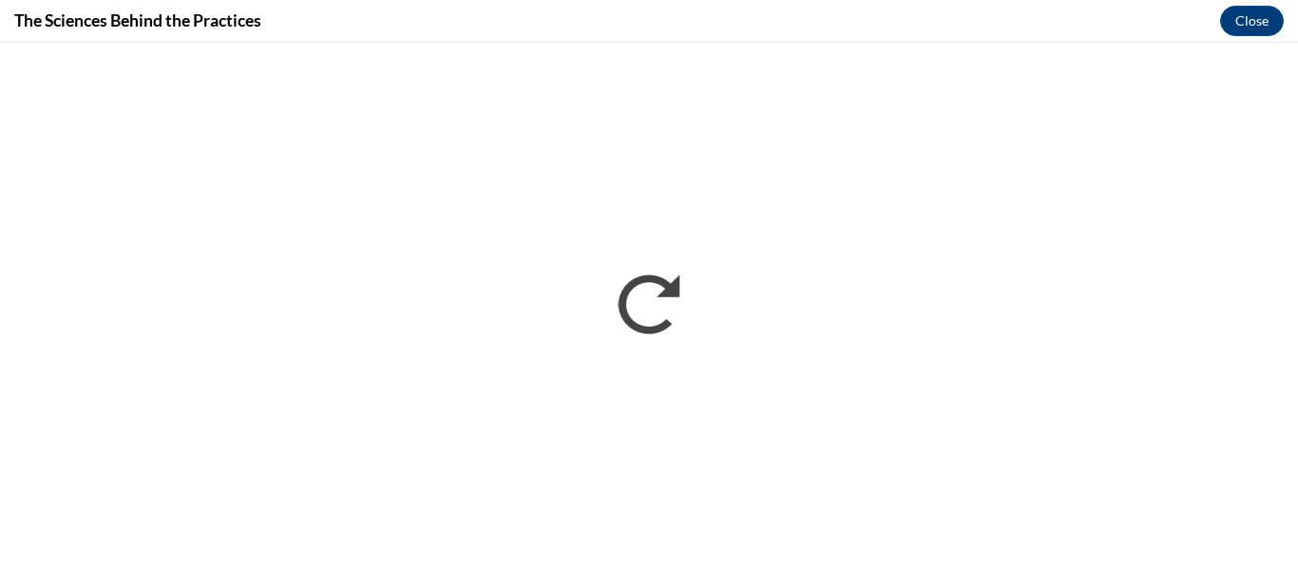
scroll to position [0, 0]
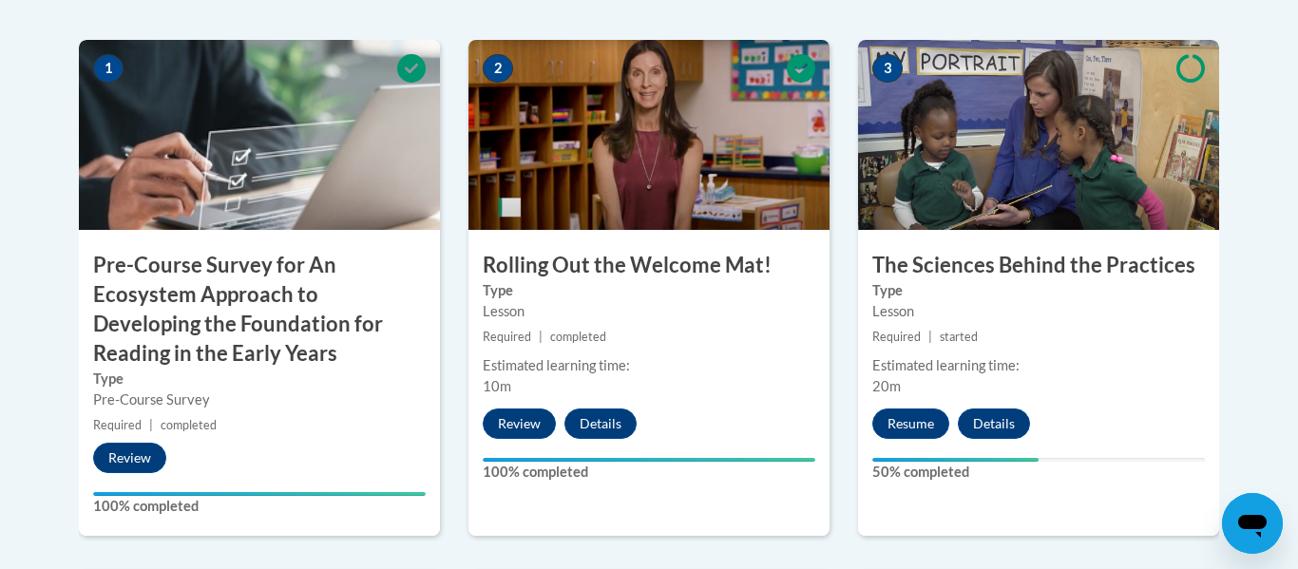
scroll to position [646, 0]
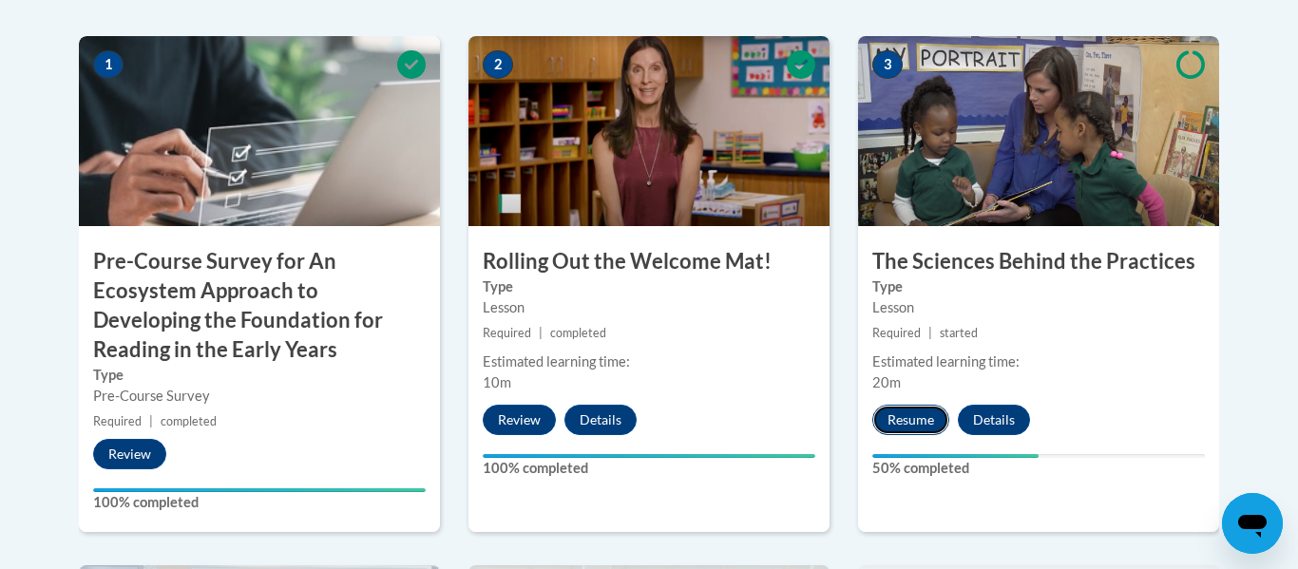
click at [887, 427] on button "Resume" at bounding box center [910, 420] width 77 height 30
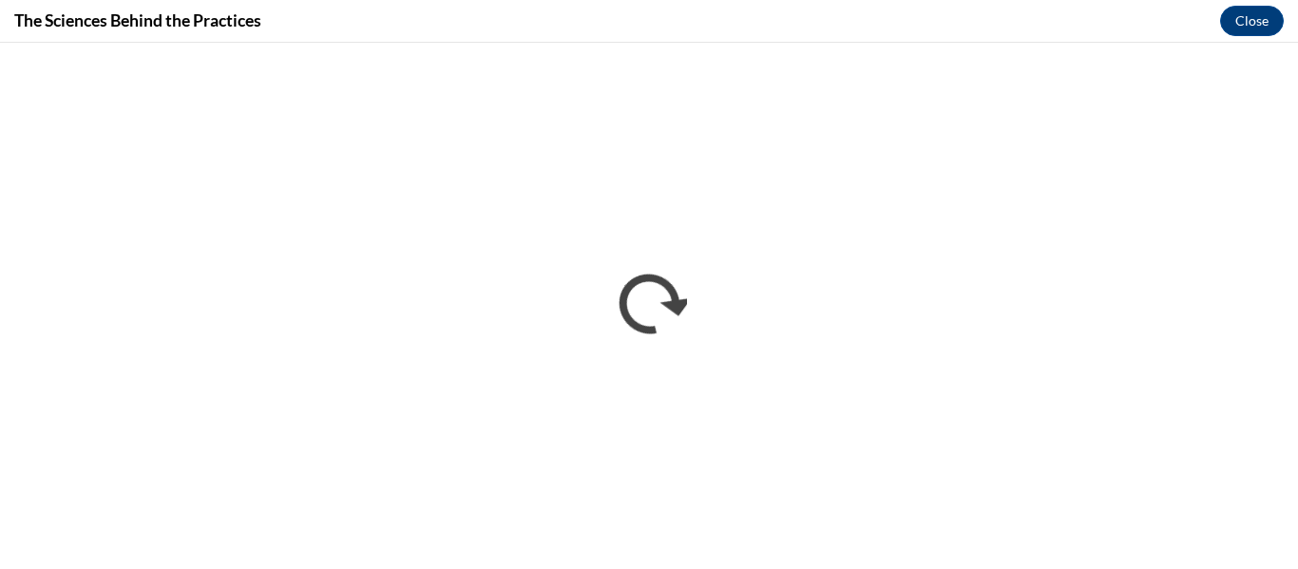
scroll to position [0, 0]
